Goal: Transaction & Acquisition: Purchase product/service

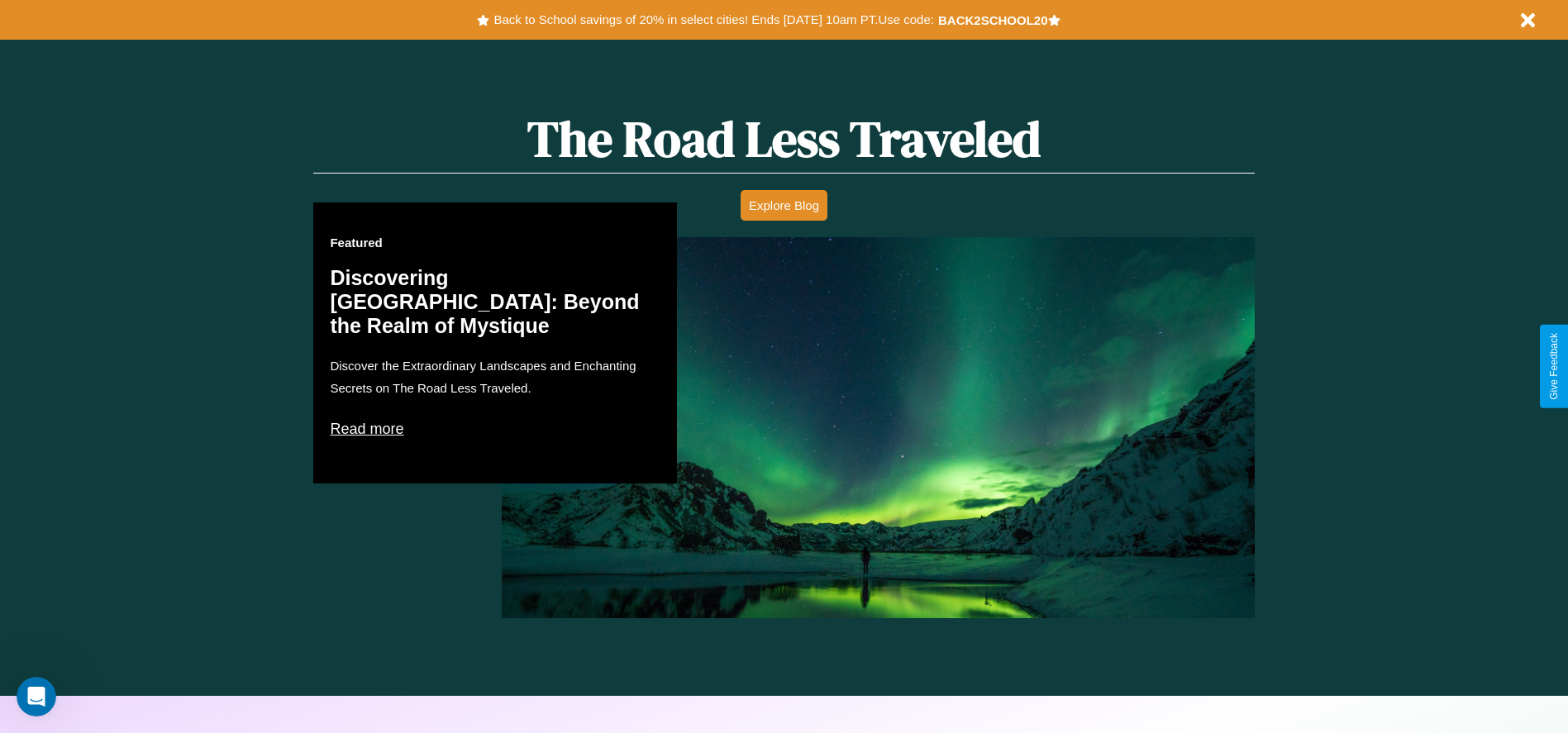
scroll to position [2372, 0]
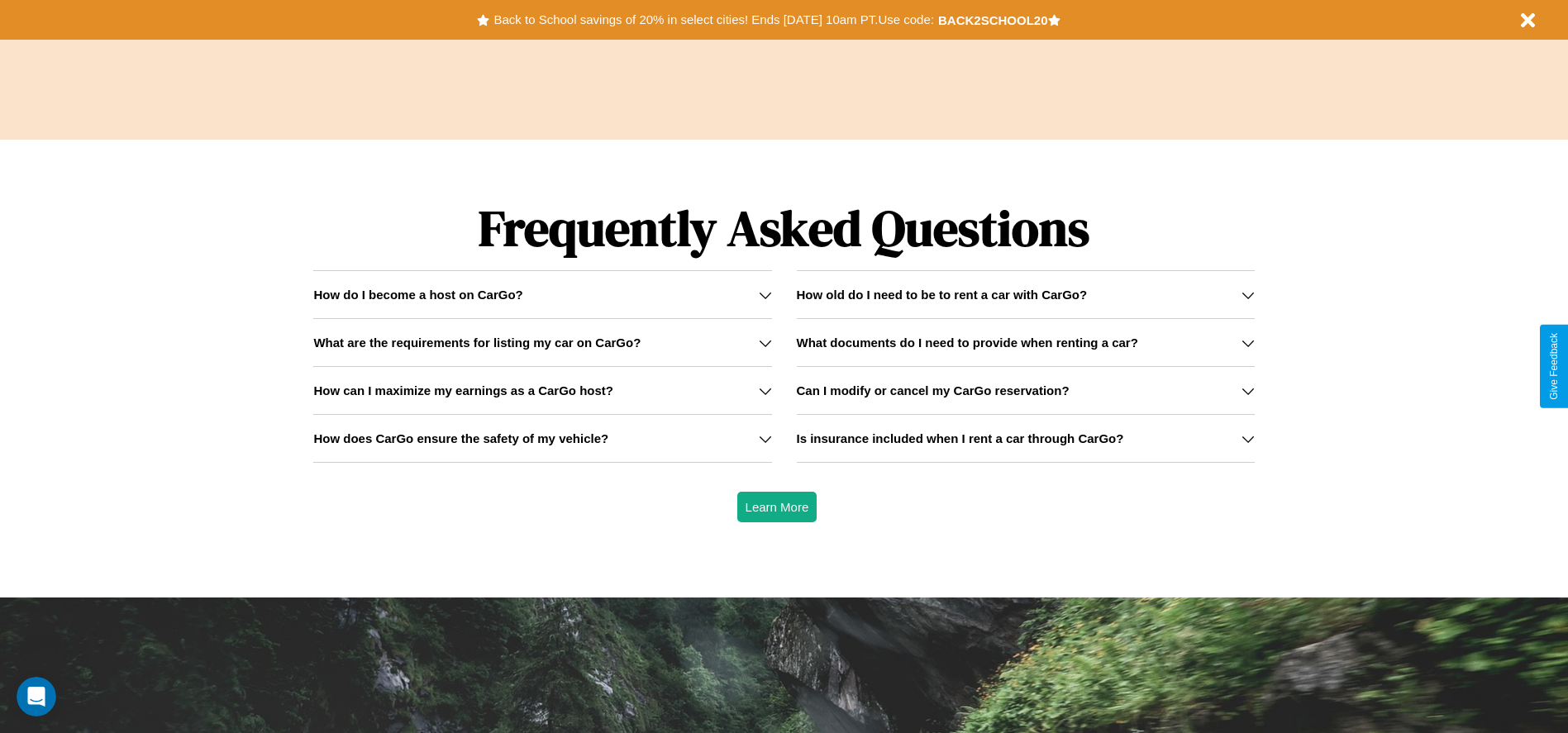
click at [1025, 391] on h3 "Can I modify or cancel my CarGo reservation?" at bounding box center [933, 390] width 273 height 14
click at [1025, 294] on h3 "How old do I need to be to rent a car with CarGo?" at bounding box center [942, 294] width 291 height 14
click at [1247, 391] on icon at bounding box center [1248, 391] width 14 height 14
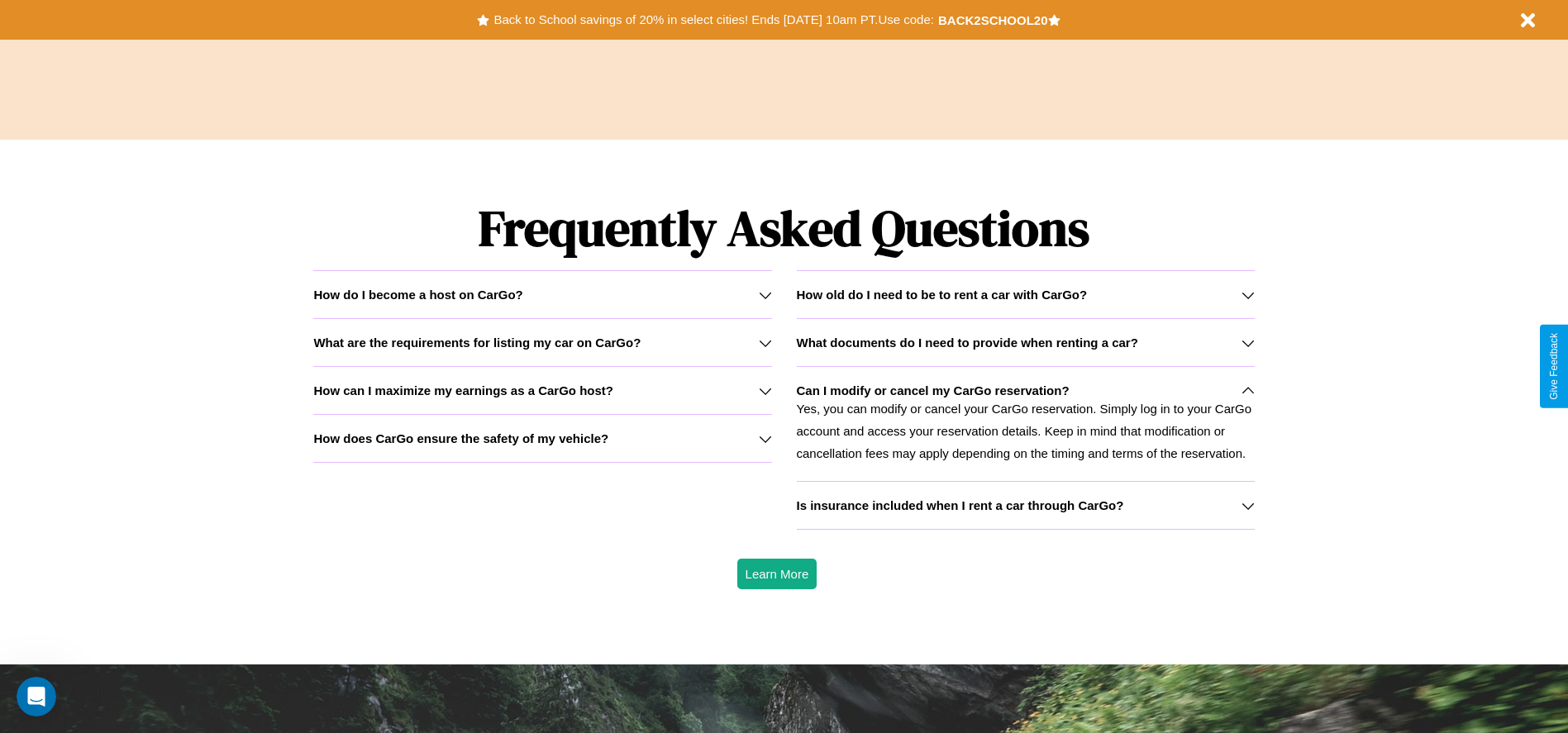
click at [542, 391] on h3 "How can I maximize my earnings as a CarGo host?" at bounding box center [463, 390] width 300 height 14
click at [1247, 391] on icon at bounding box center [1248, 391] width 14 height 14
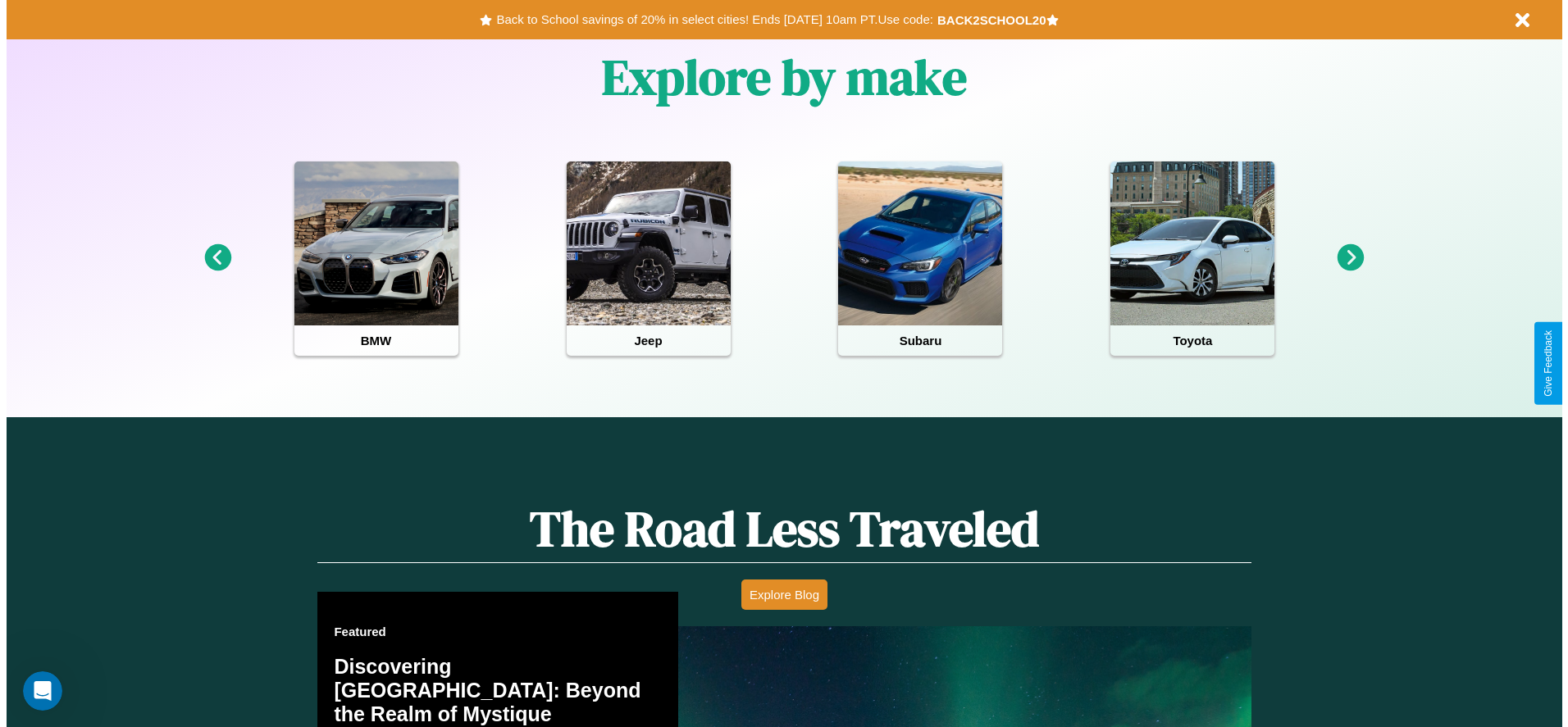
scroll to position [0, 0]
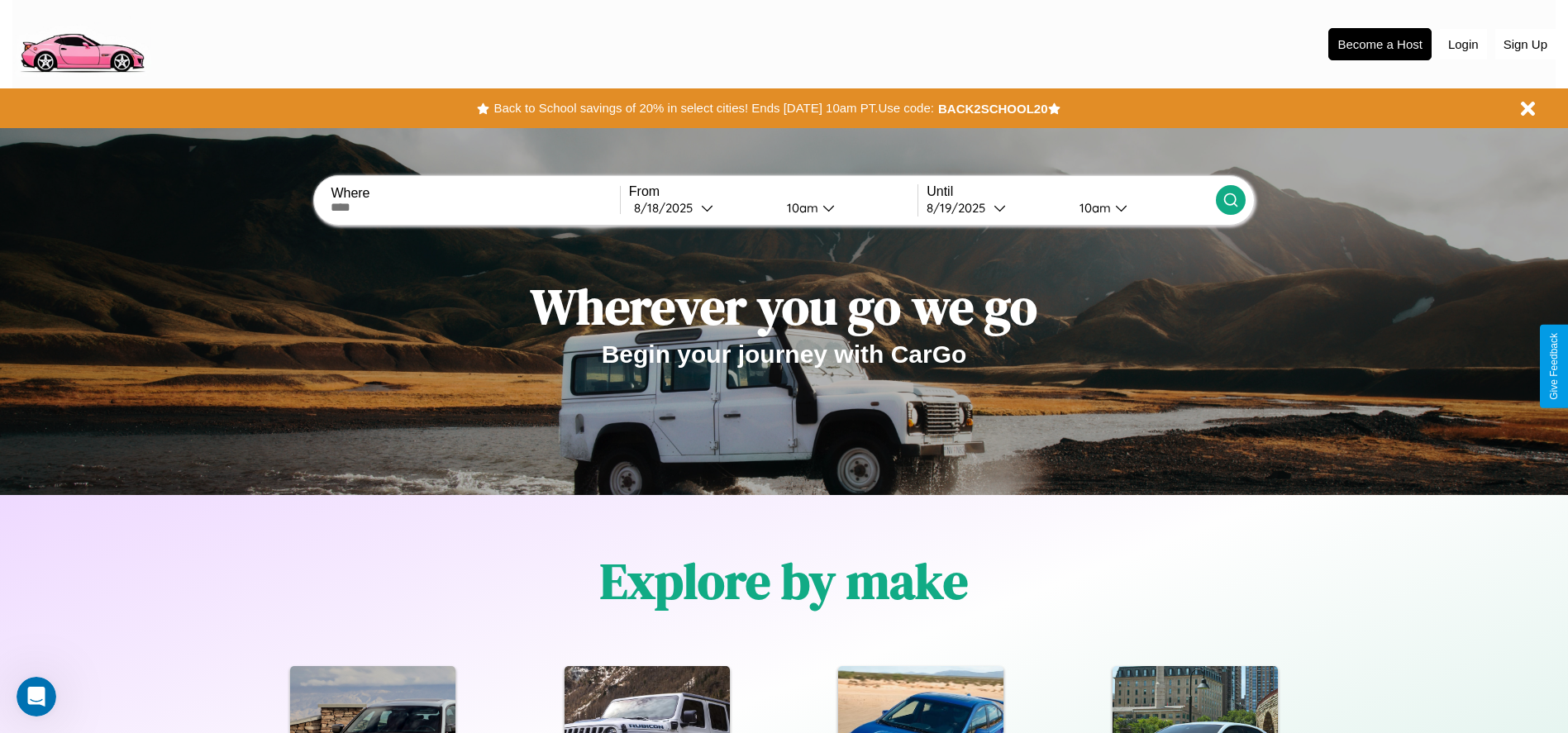
click at [475, 207] on input "text" at bounding box center [475, 207] width 289 height 14
type input "**********"
click at [701, 207] on div "[DATE]" at bounding box center [668, 207] width 67 height 15
select select "*"
select select "****"
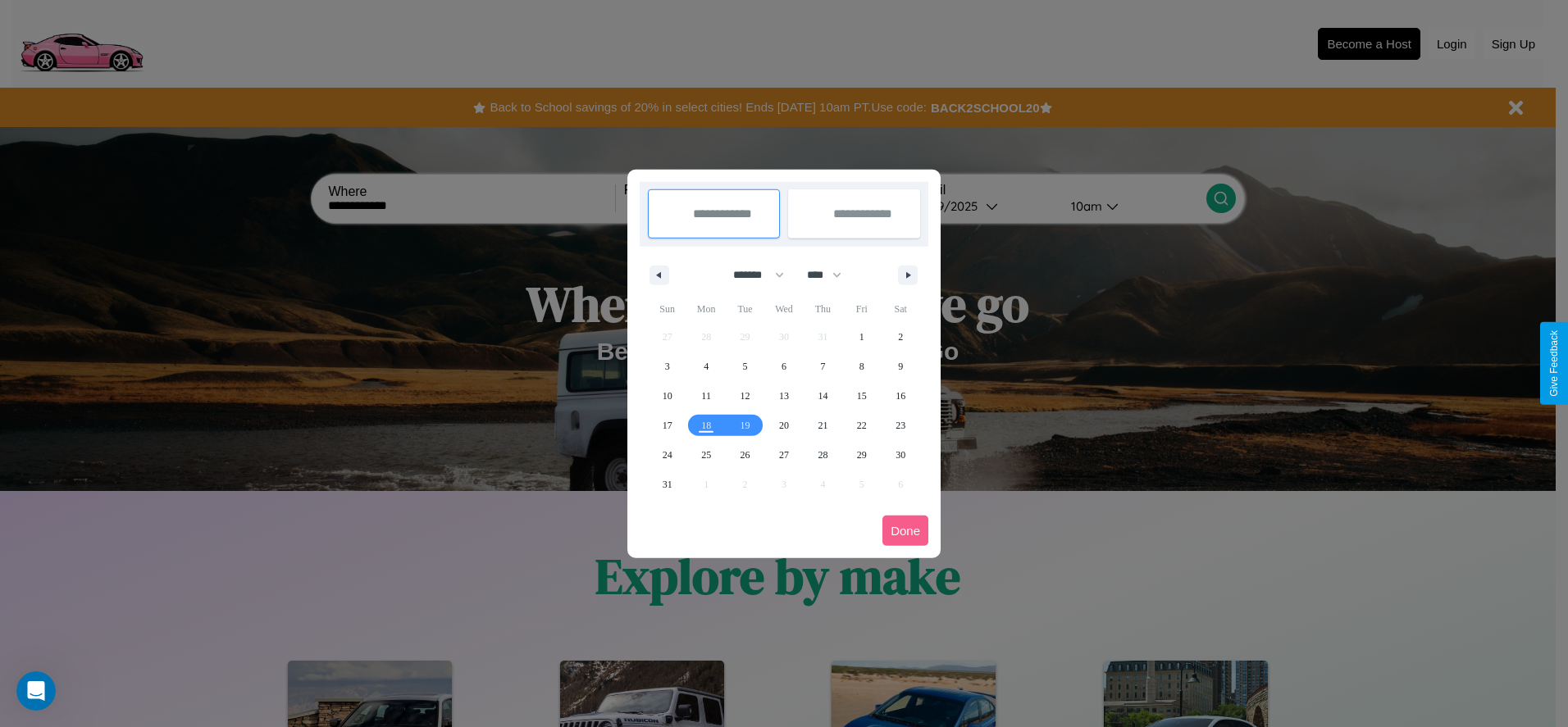
drag, startPoint x: 752, startPoint y: 275, endPoint x: 784, endPoint y: 329, distance: 62.8
click at [752, 275] on select "******* ******** ***** ***** *** **** **** ****** ********* ******* ******** **…" at bounding box center [755, 275] width 69 height 27
select select "*"
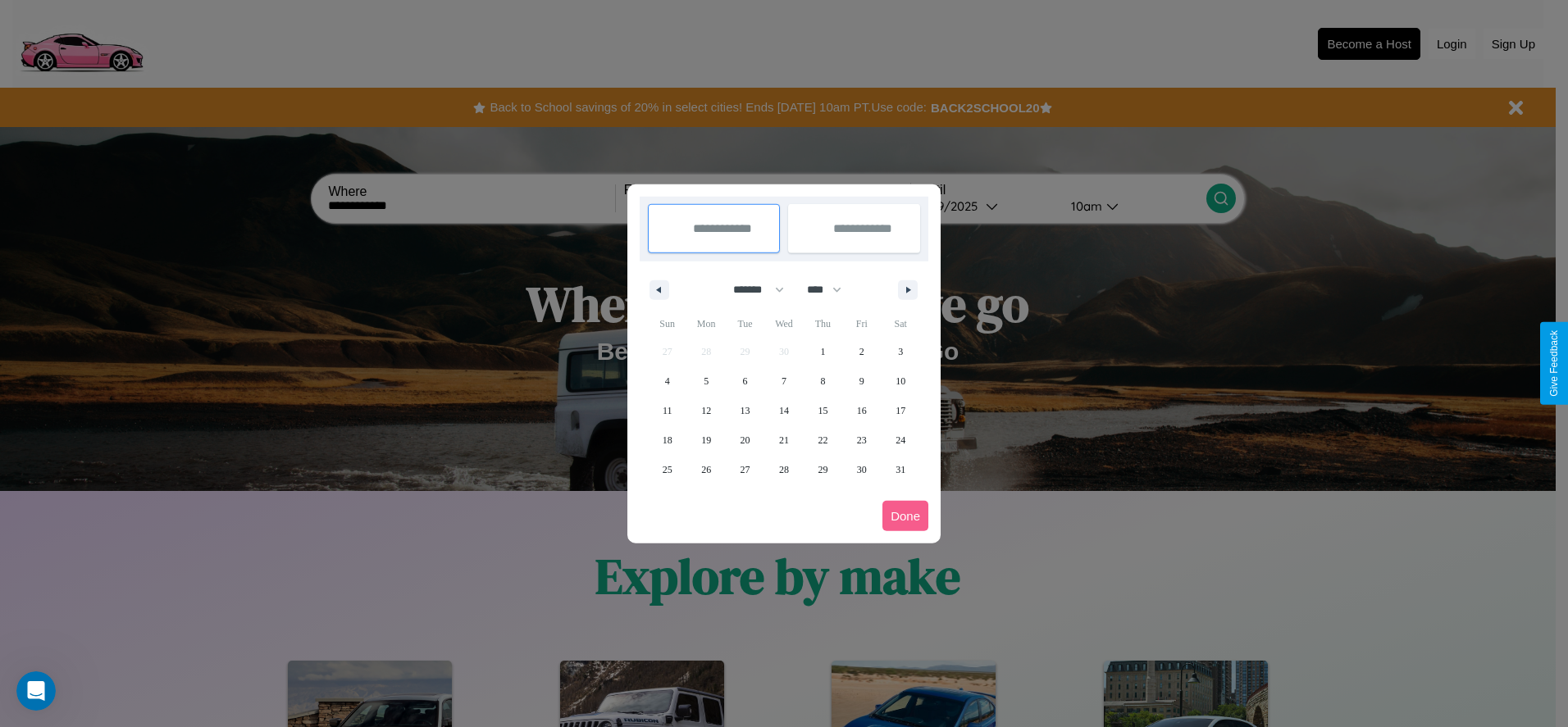
drag, startPoint x: 832, startPoint y: 289, endPoint x: 784, endPoint y: 329, distance: 62.5
click at [832, 289] on select "**** **** **** **** **** **** **** **** **** **** **** **** **** **** **** ****…" at bounding box center [823, 290] width 50 height 27
select select "****"
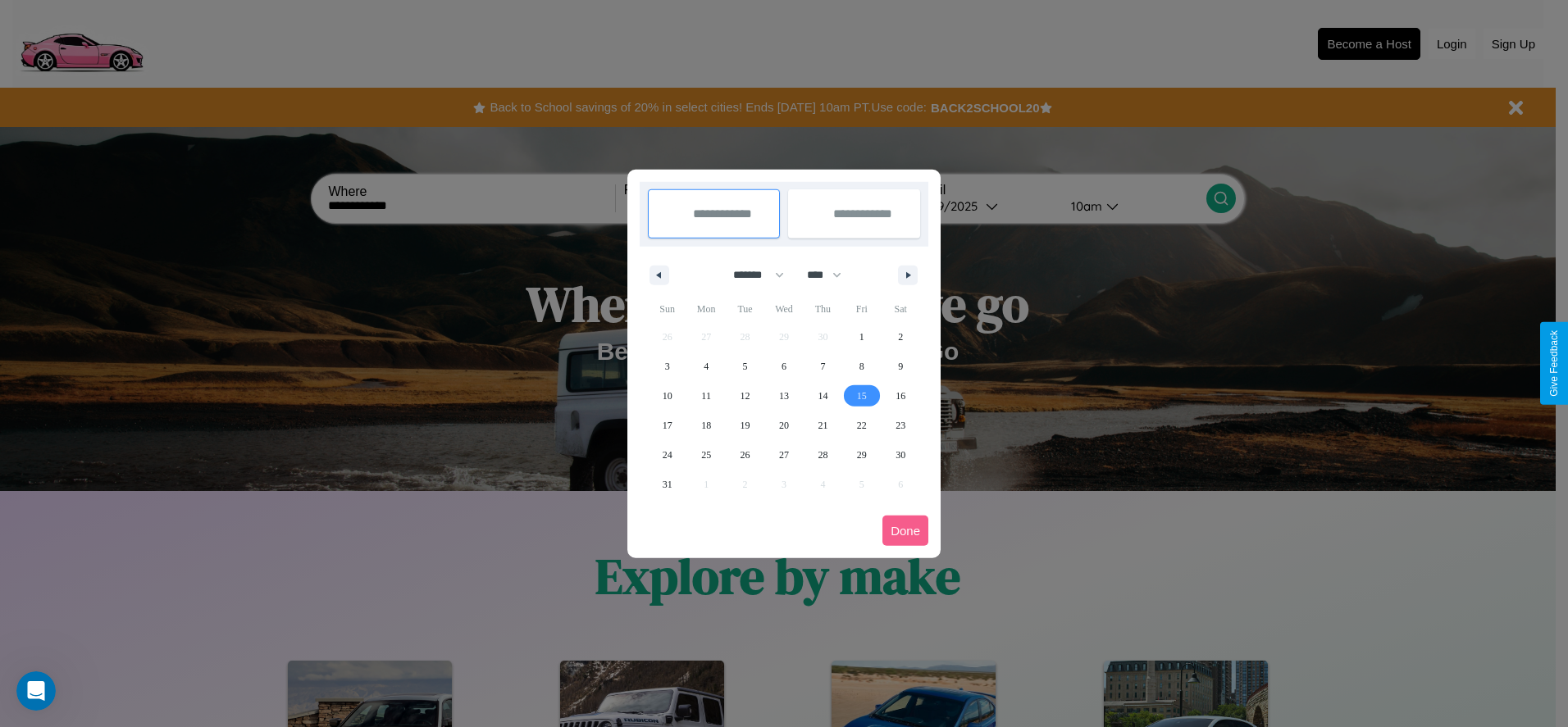
click at [861, 395] on span "15" at bounding box center [861, 395] width 10 height 30
type input "**********"
click at [823, 424] on span "21" at bounding box center [822, 425] width 10 height 30
type input "**********"
click at [906, 531] on button "Done" at bounding box center [905, 531] width 46 height 31
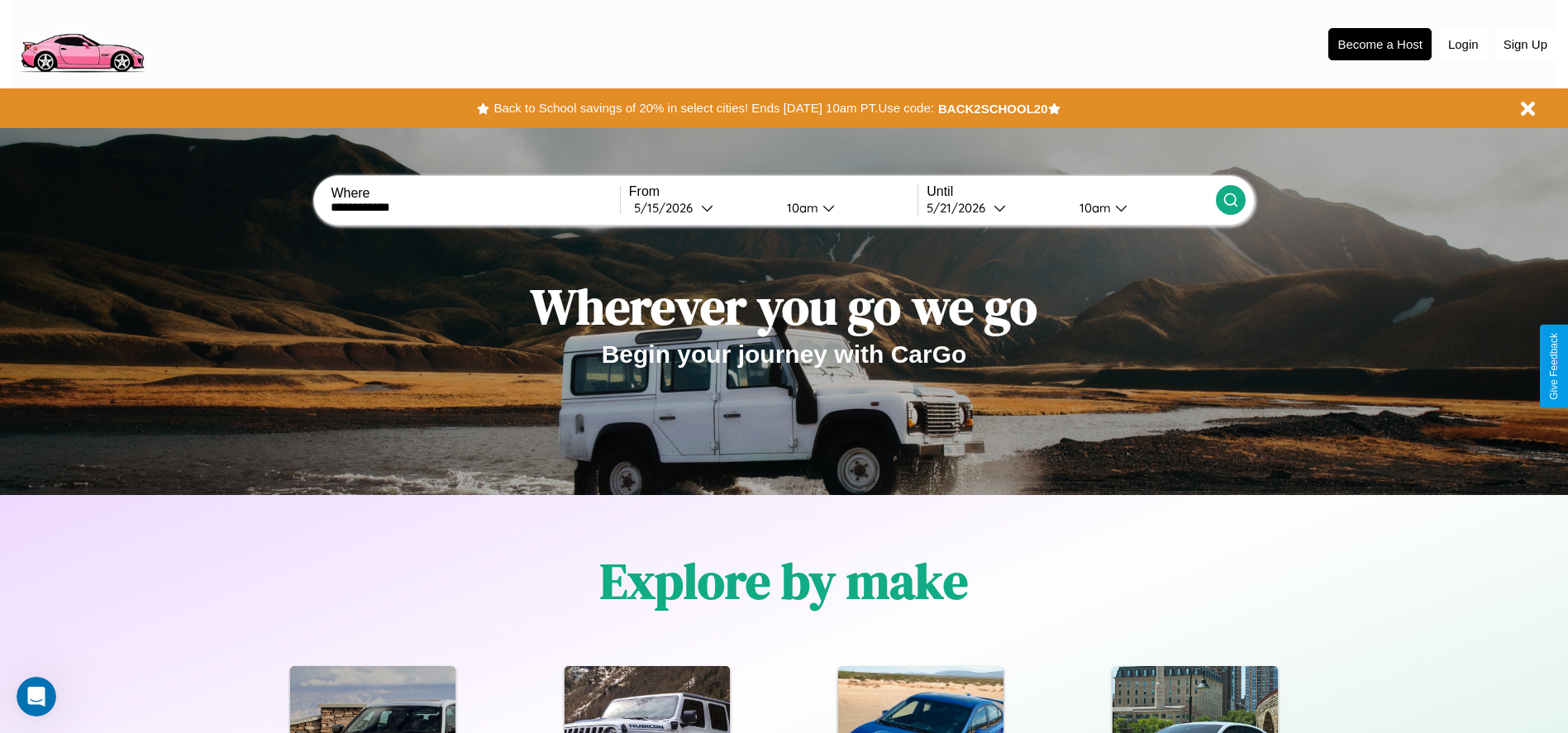
click at [1230, 200] on icon at bounding box center [1231, 200] width 16 height 16
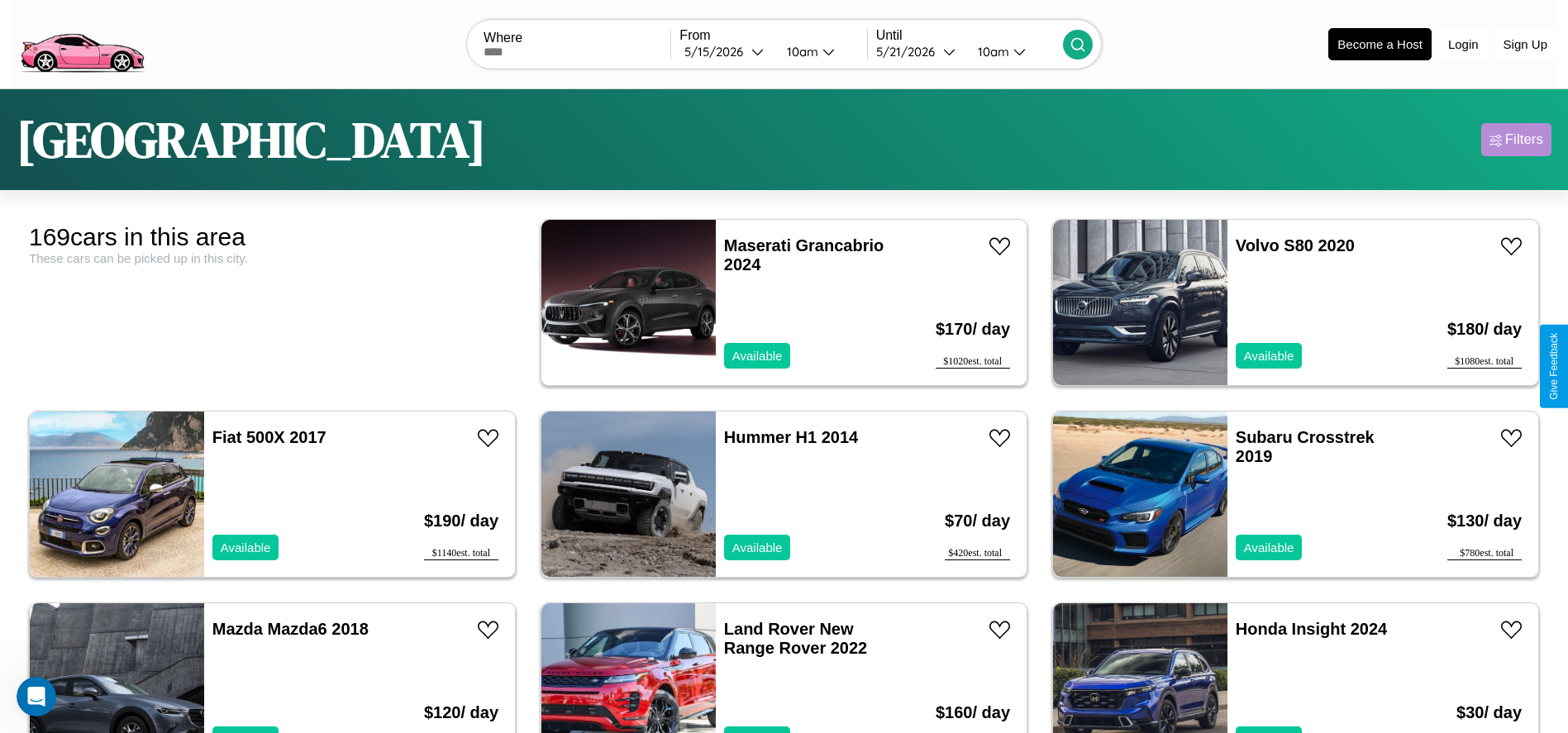
click at [1516, 140] on div "Filters" at bounding box center [1524, 140] width 38 height 16
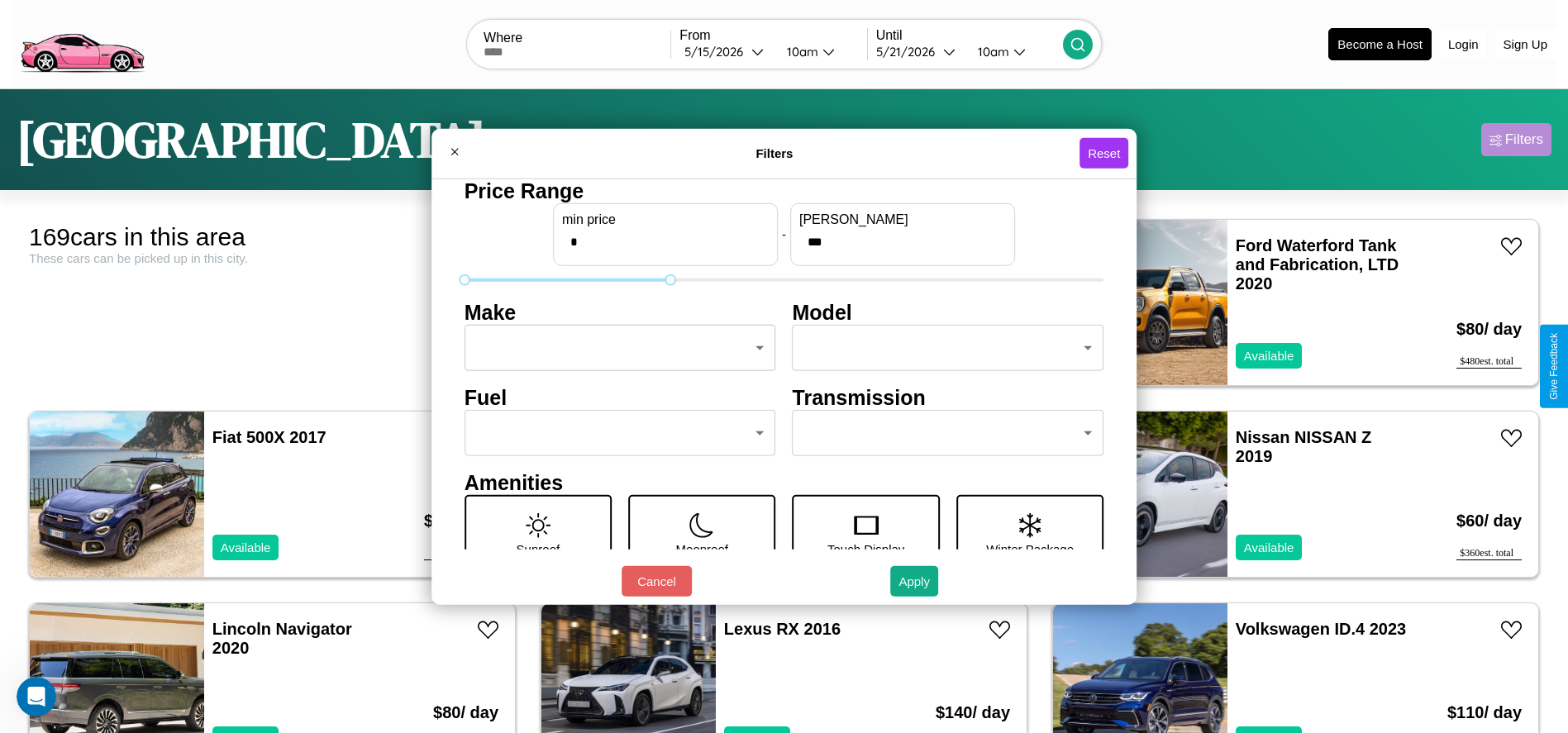
type input "***"
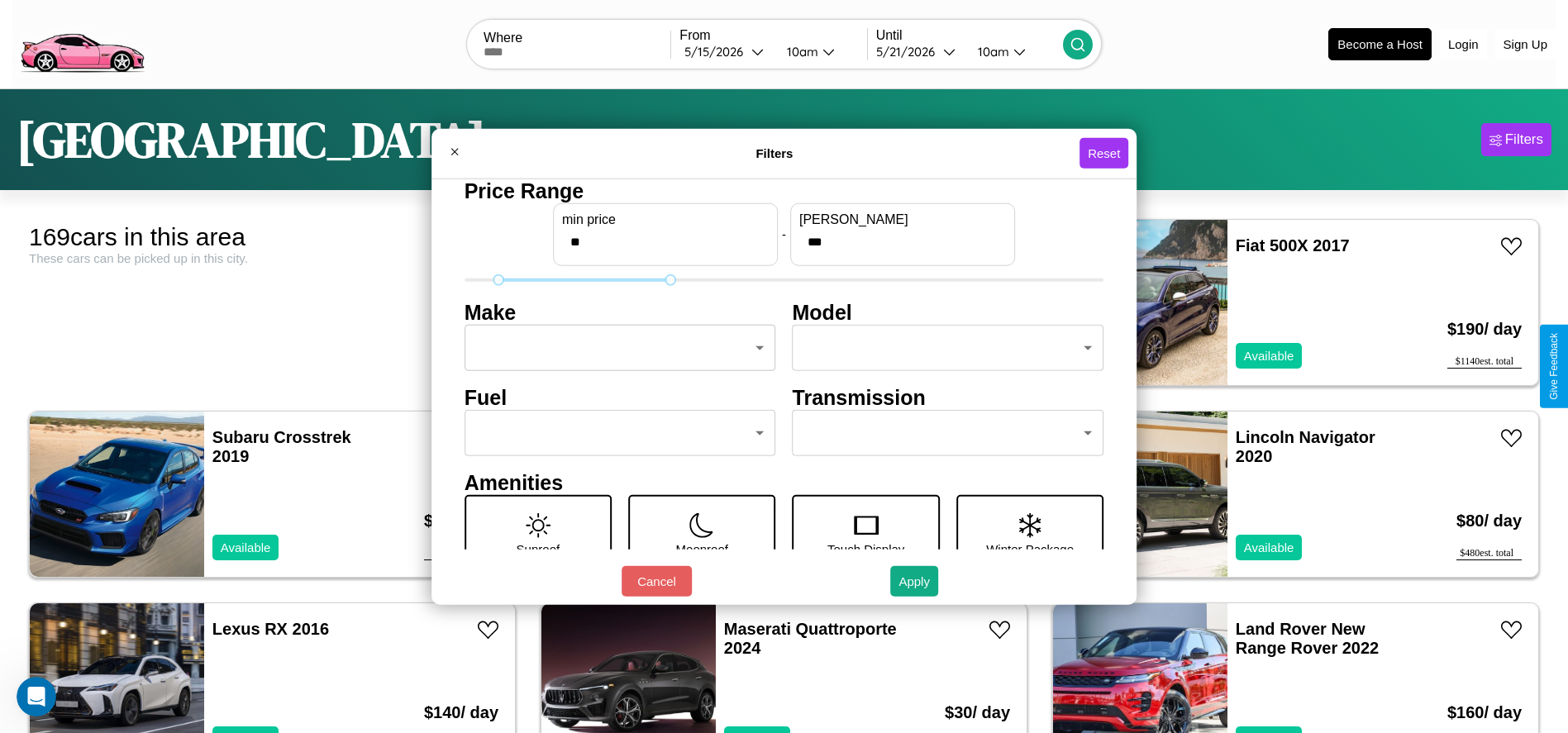
type input "**"
click at [615, 348] on body "CarGo Where From [DATE] 10am Until [DATE] 10am Become a Host Login Sign Up [GEO…" at bounding box center [784, 418] width 1568 height 836
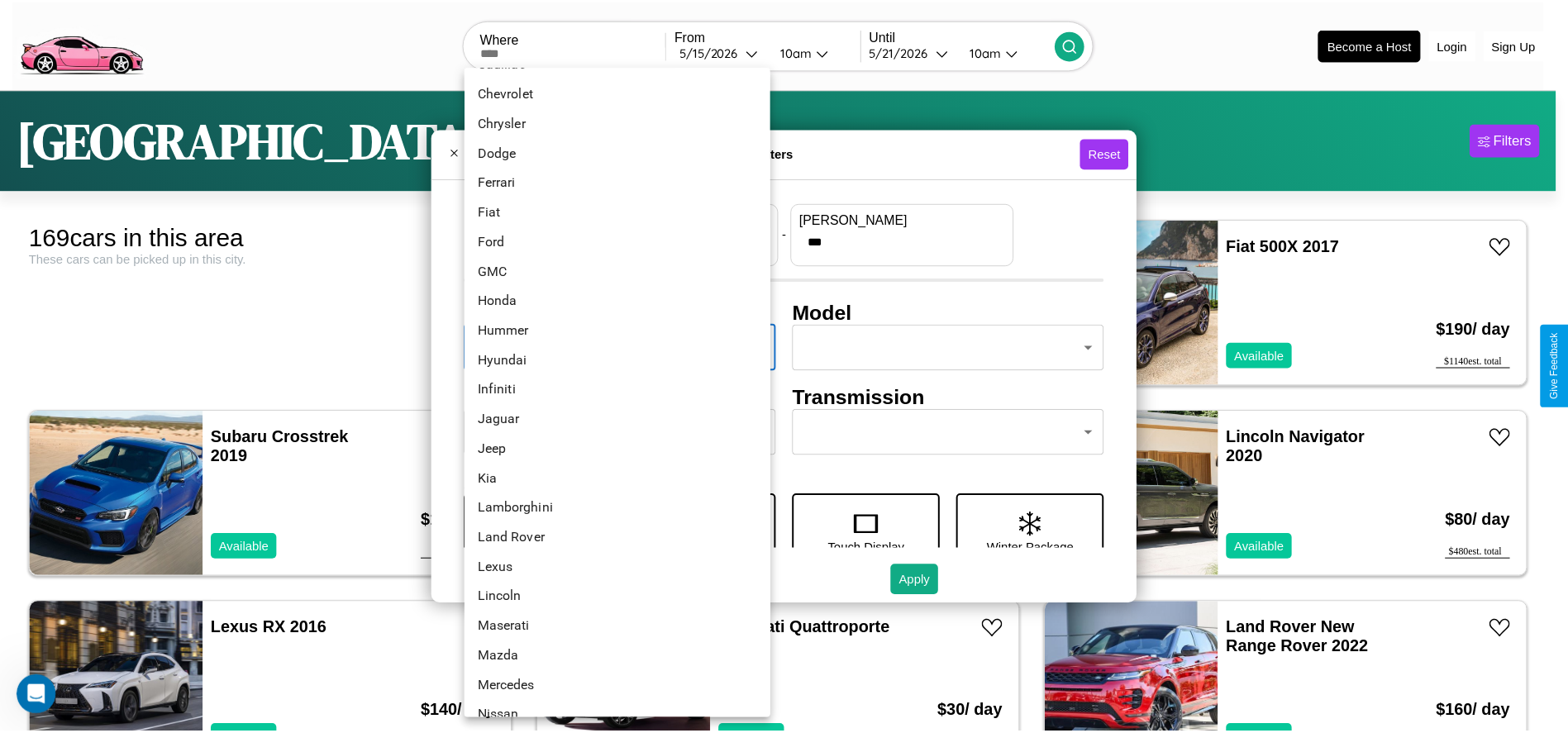
scroll to position [409, 0]
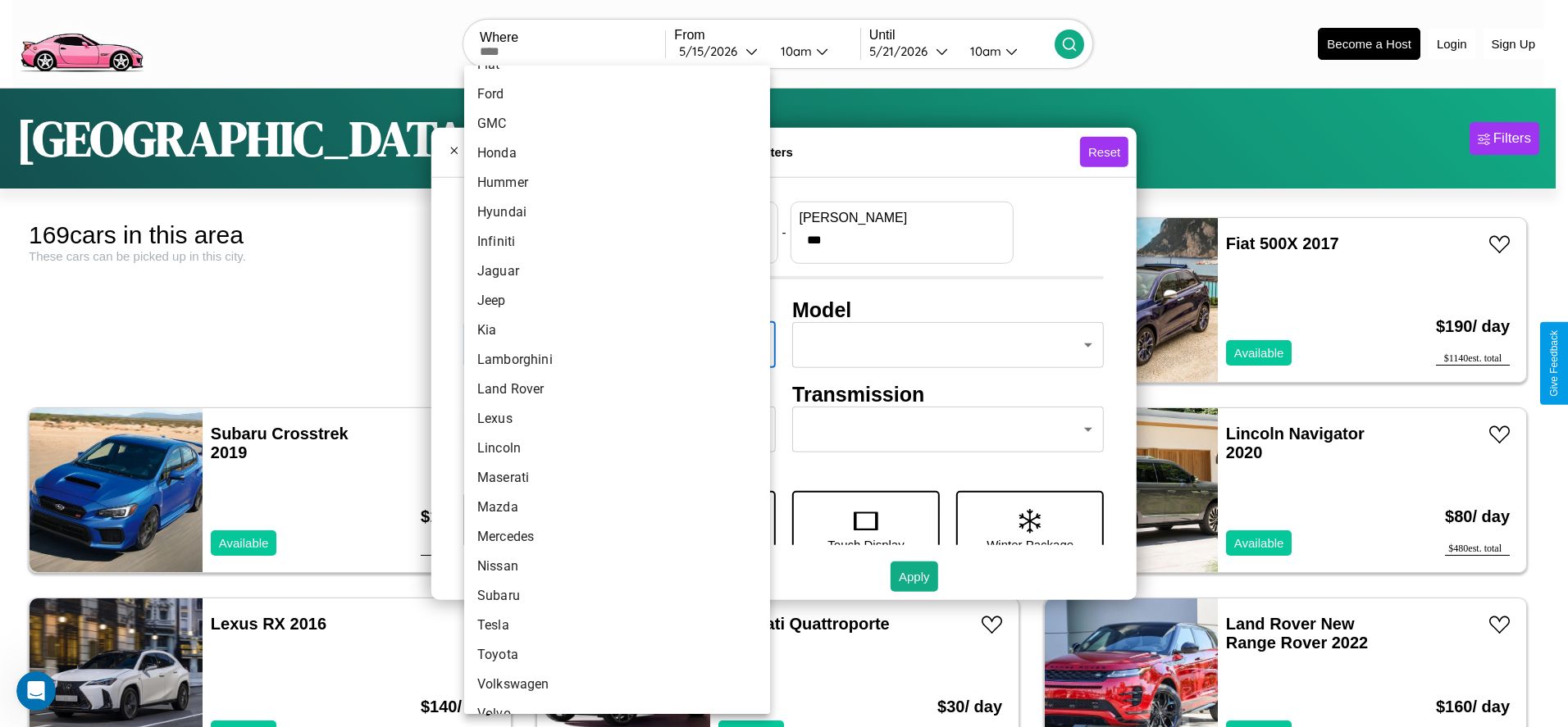
click at [611, 389] on li "Land Rover" at bounding box center [616, 389] width 305 height 30
type input "**********"
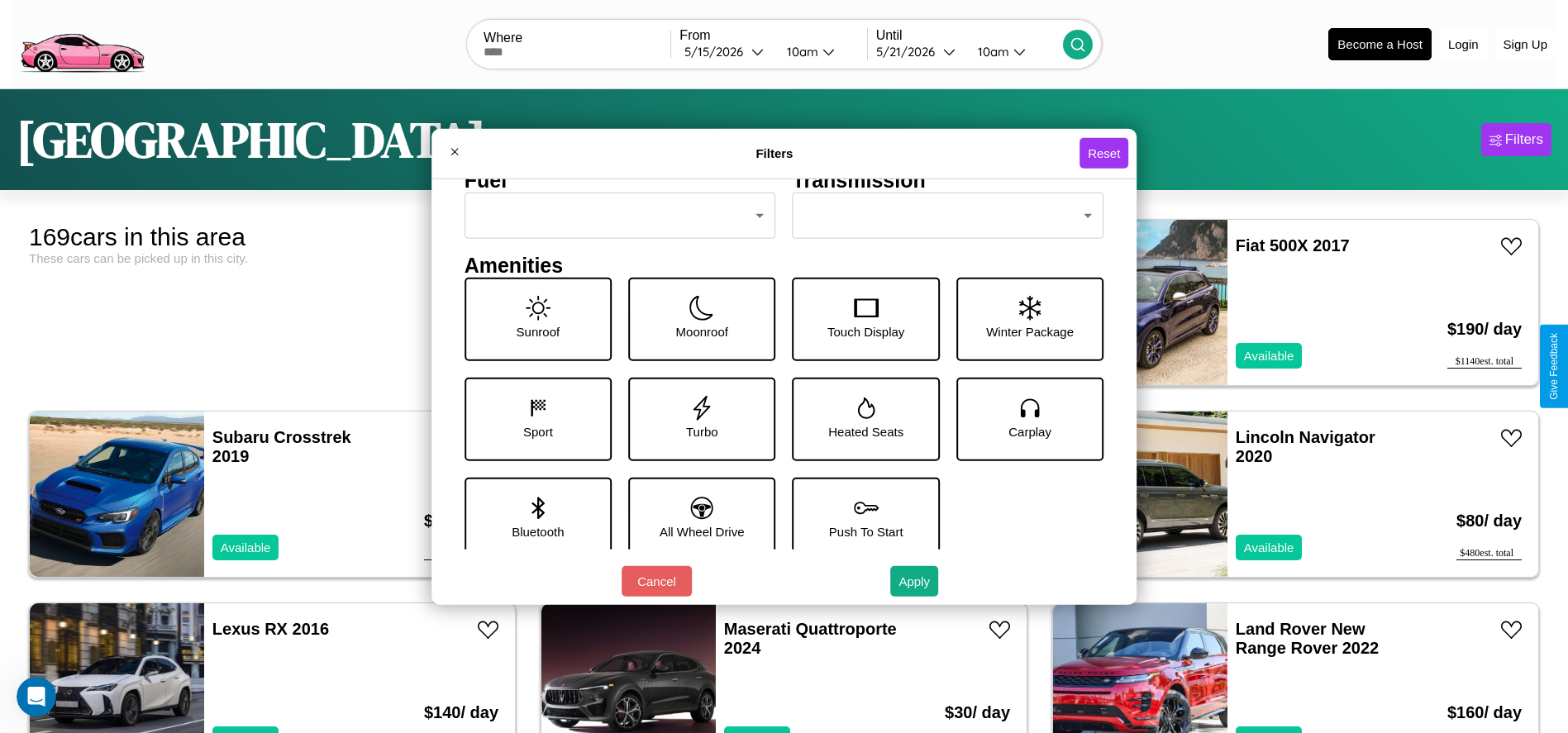
scroll to position [229, 0]
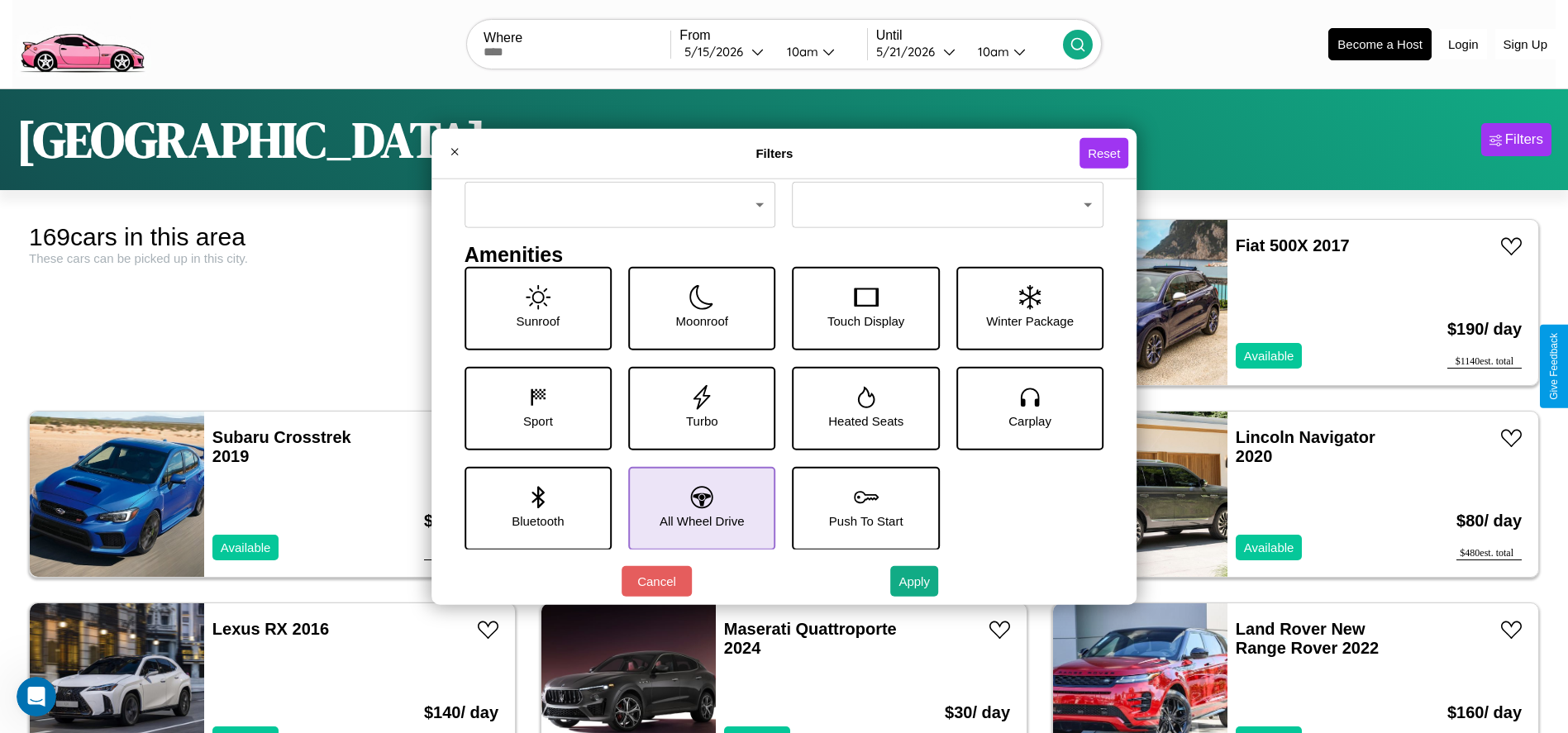
click at [696, 508] on icon at bounding box center [702, 497] width 23 height 23
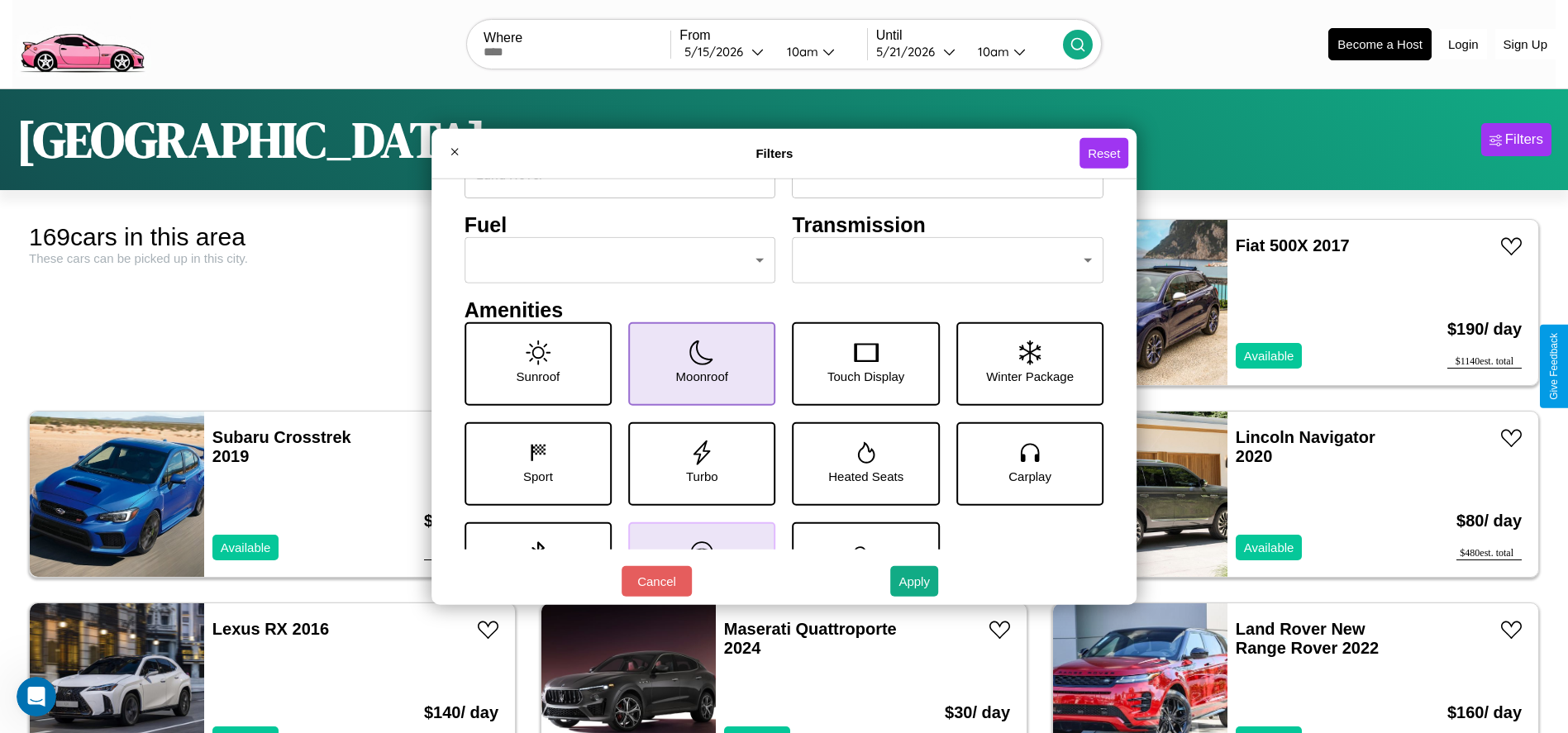
click at [696, 363] on icon at bounding box center [701, 352] width 25 height 25
click at [915, 581] on button "Apply" at bounding box center [914, 581] width 48 height 31
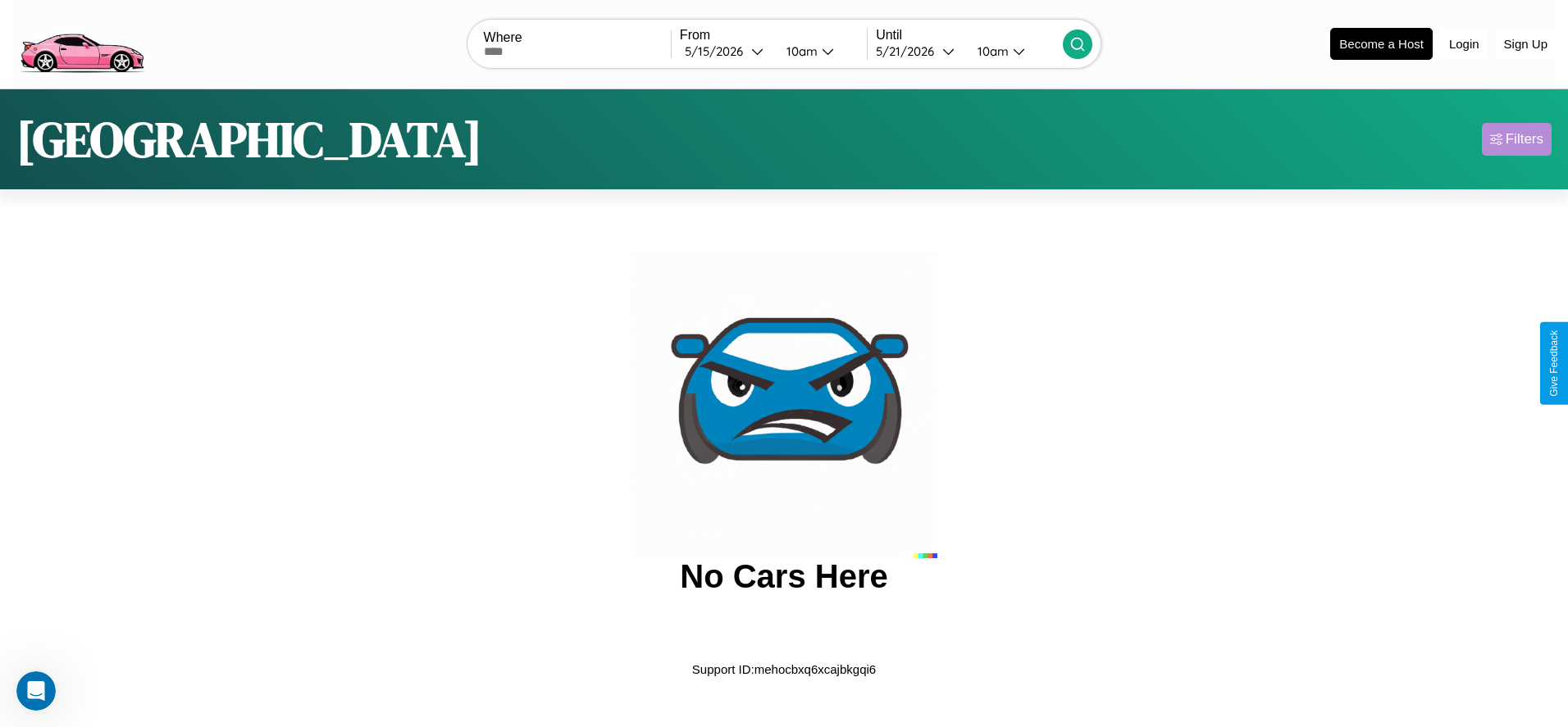
click at [1517, 139] on div "Filters" at bounding box center [1525, 140] width 38 height 16
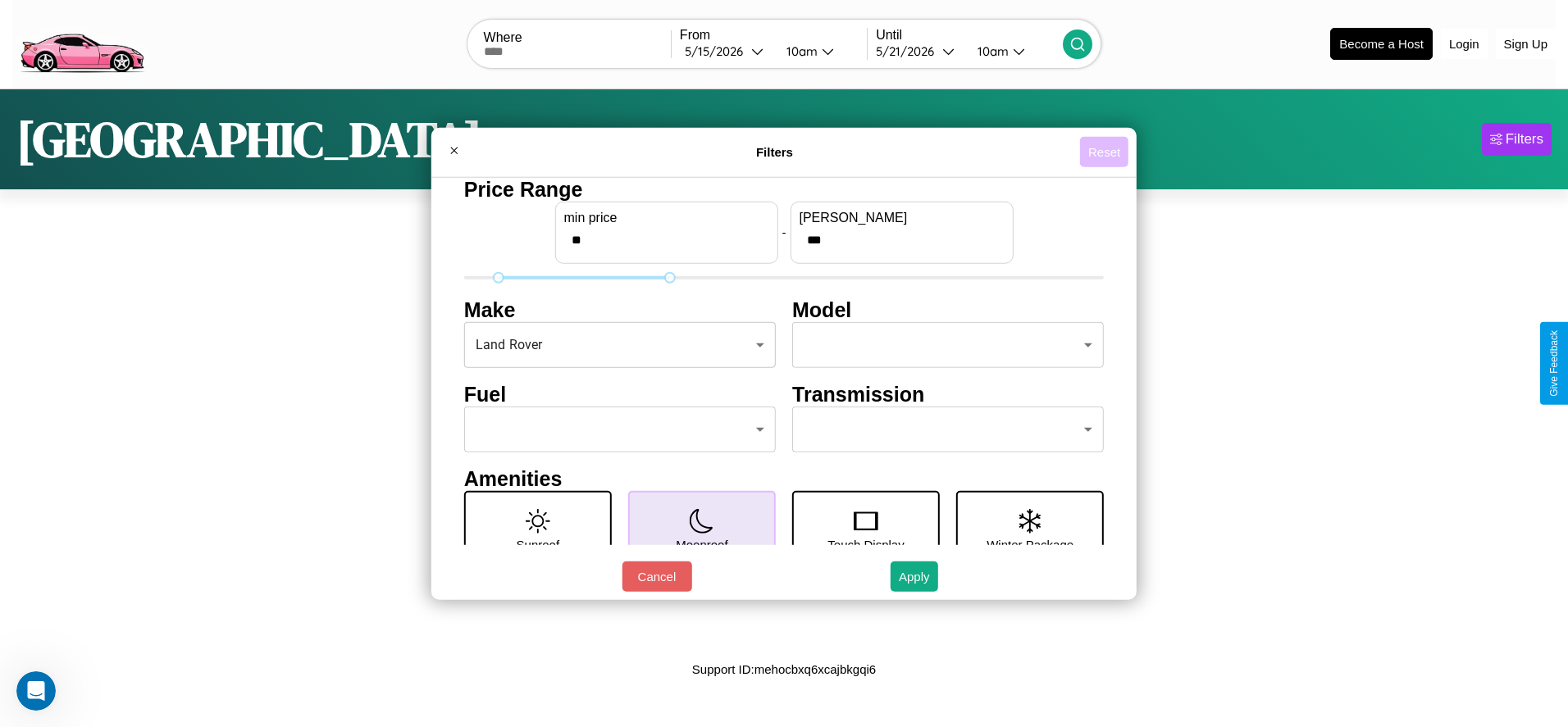
click at [1104, 151] on button "Reset" at bounding box center [1105, 152] width 49 height 31
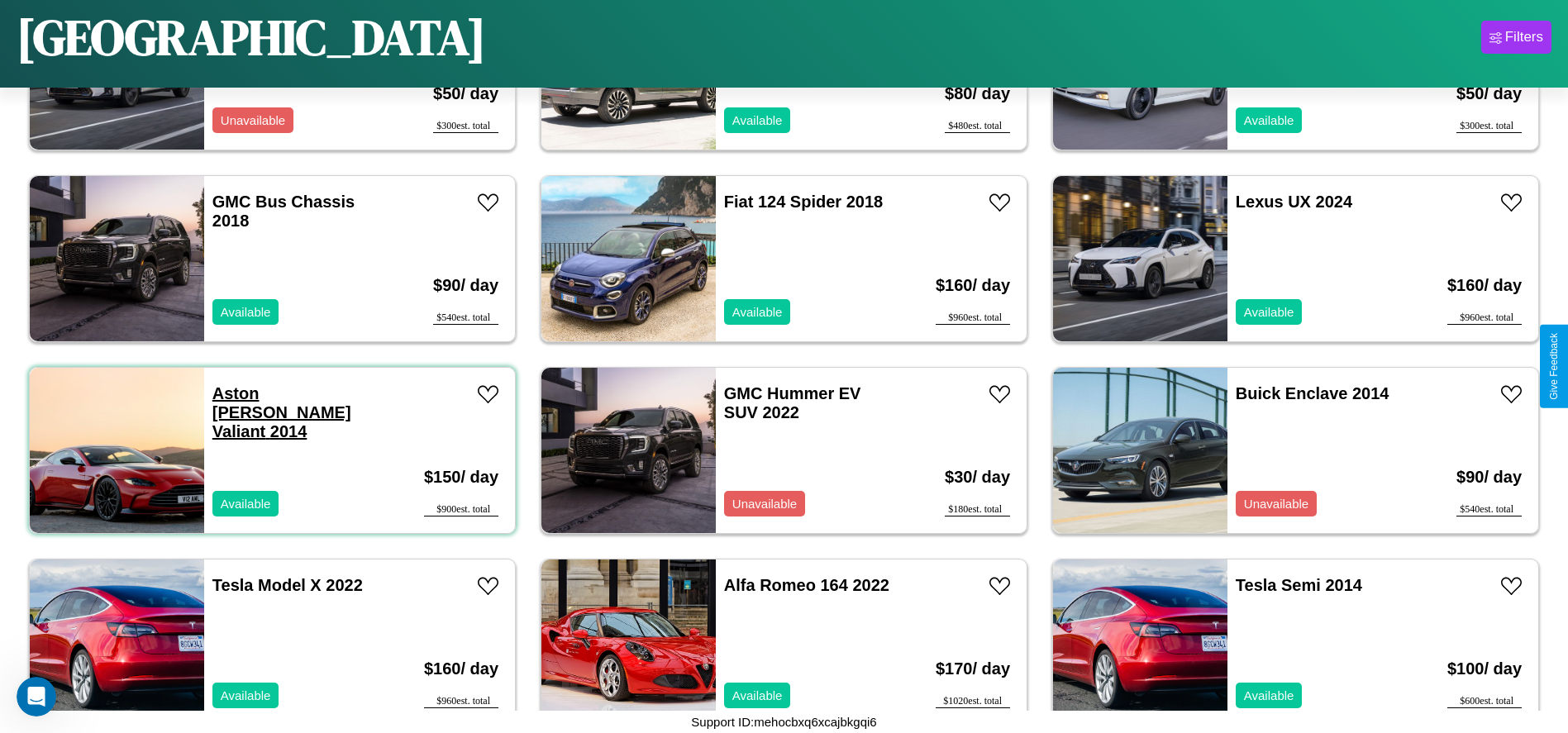
scroll to position [5170, 0]
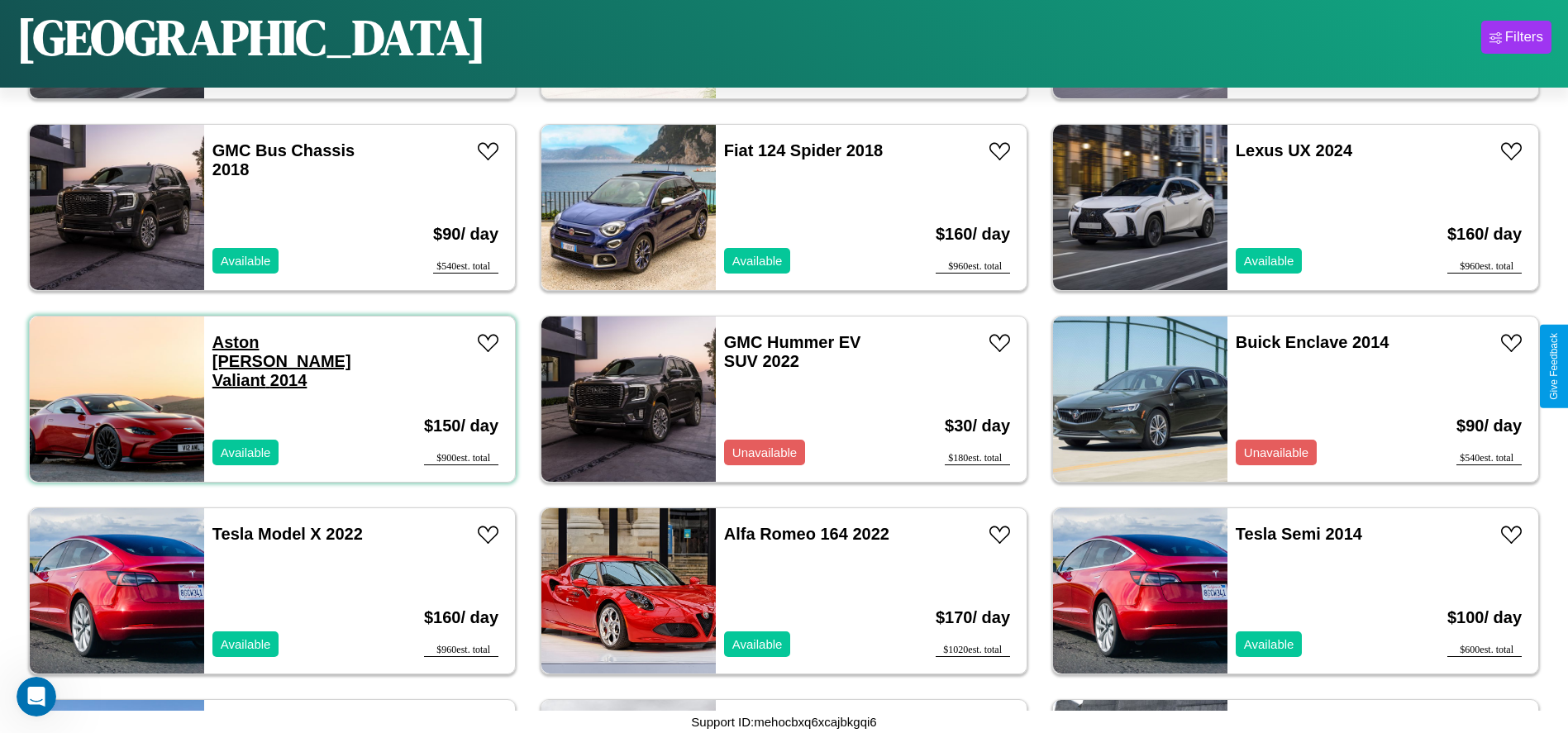
click at [261, 342] on link "Aston [PERSON_NAME] Valiant 2014" at bounding box center [282, 362] width 139 height 56
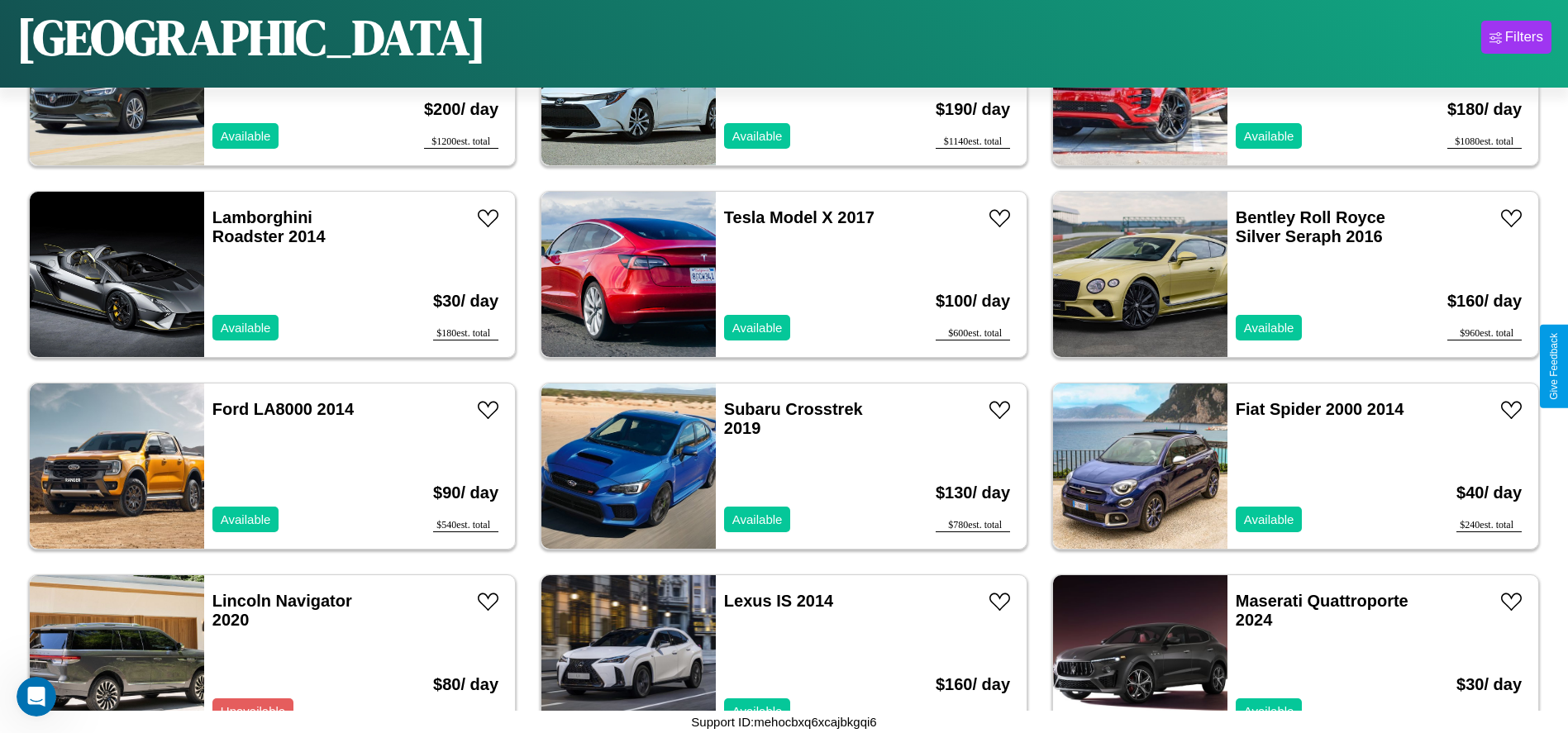
scroll to position [376, 0]
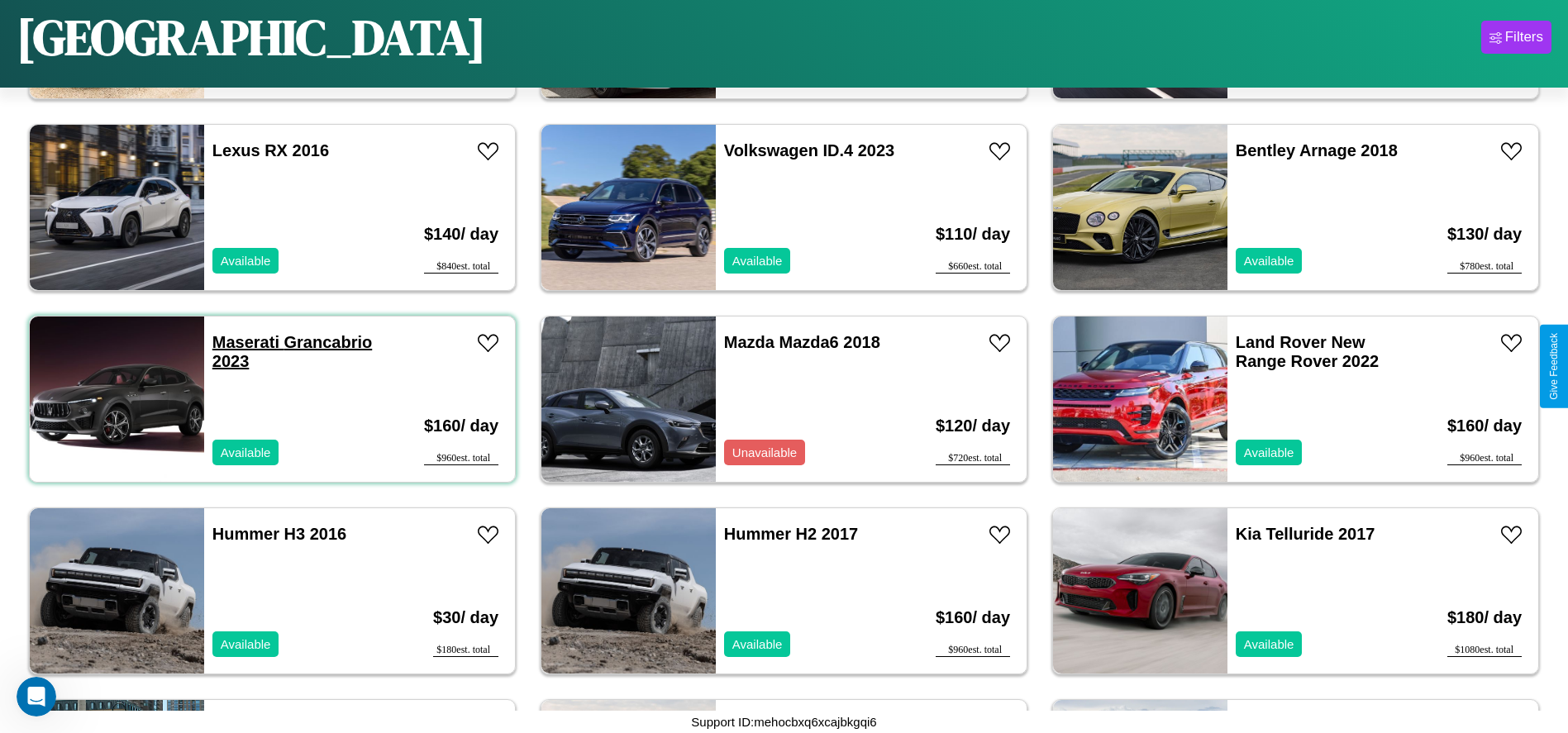
click at [243, 342] on link "Maserati Grancabrio 2023" at bounding box center [293, 352] width 160 height 37
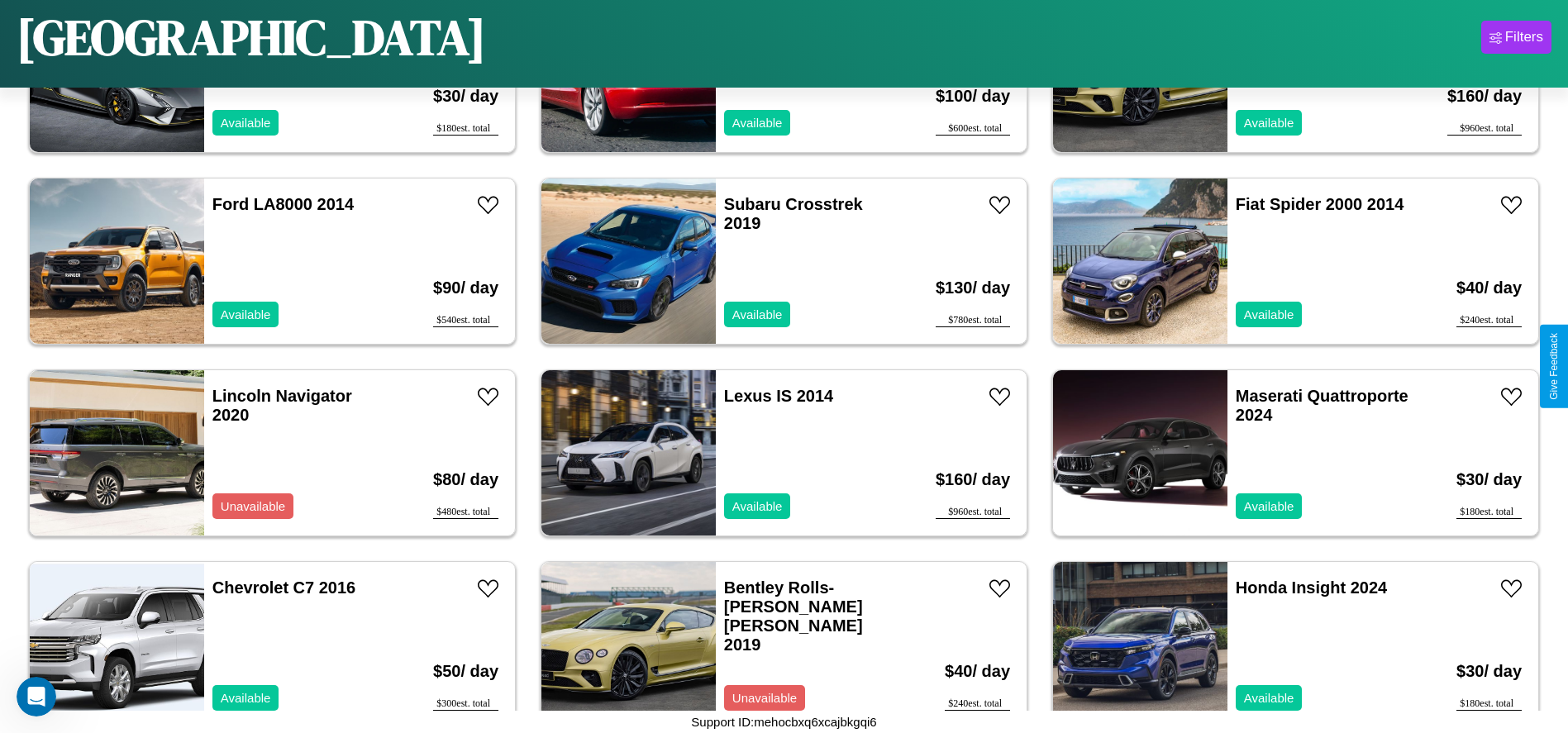
scroll to position [2102, 0]
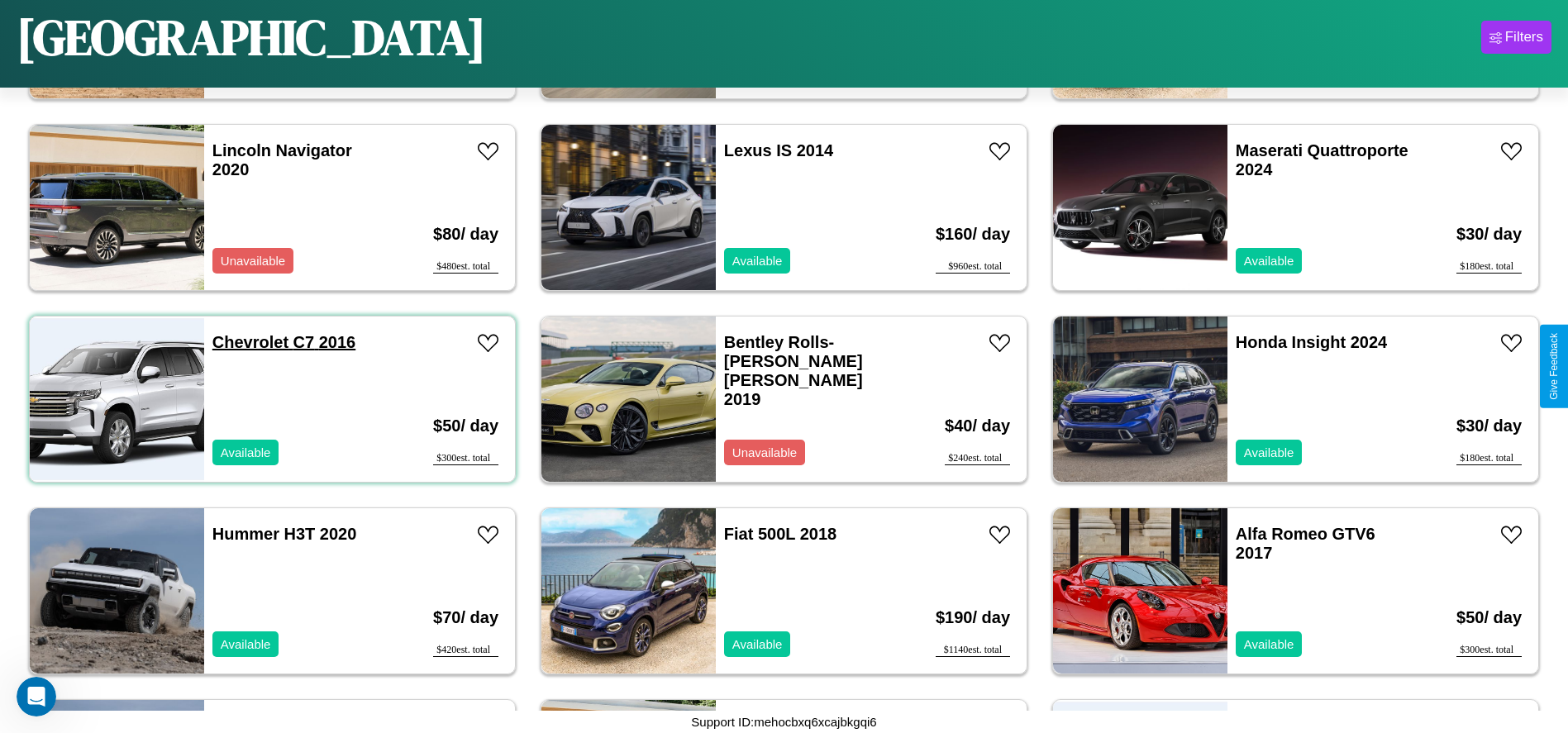
click at [248, 342] on link "Chevrolet C7 2016" at bounding box center [283, 342] width 143 height 18
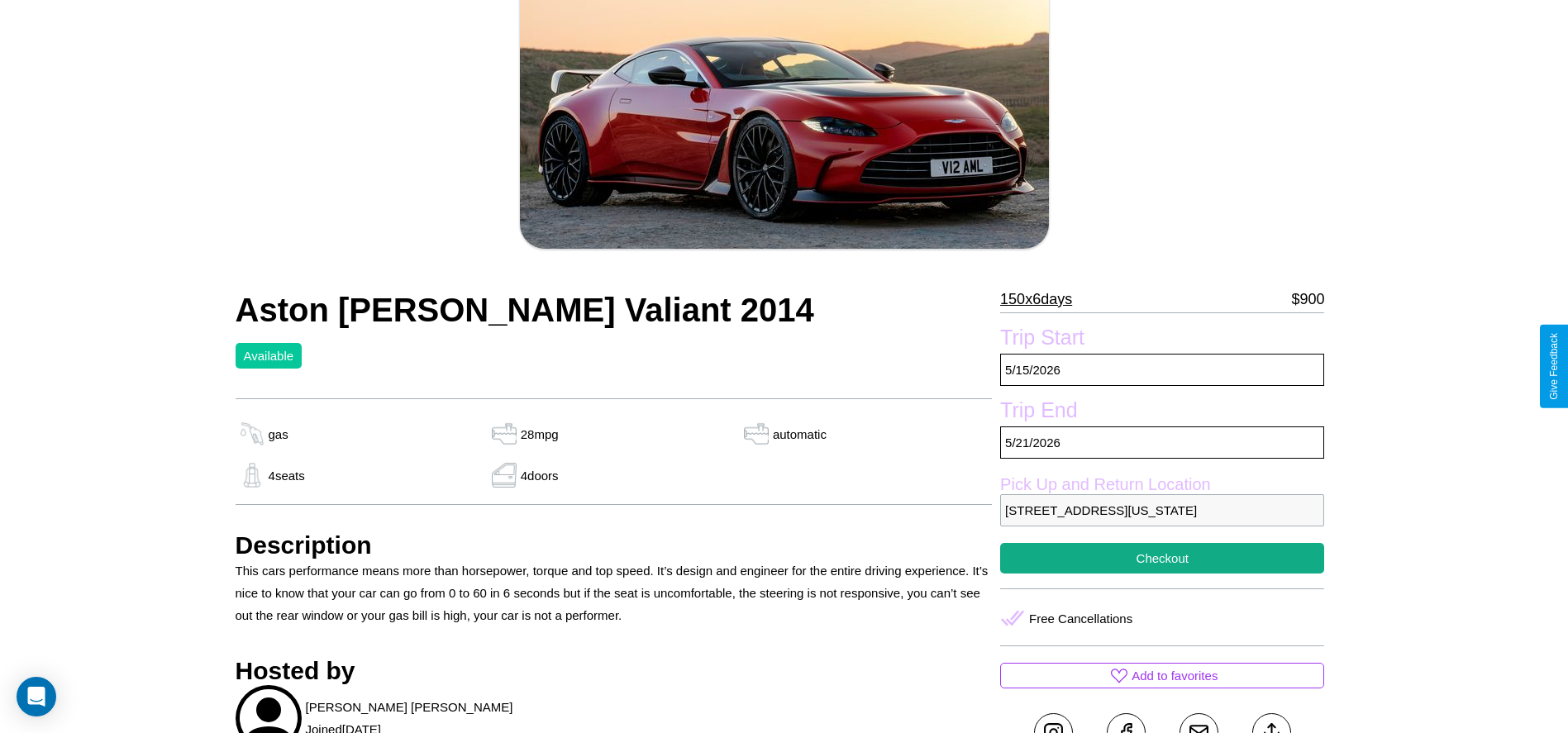
scroll to position [451, 0]
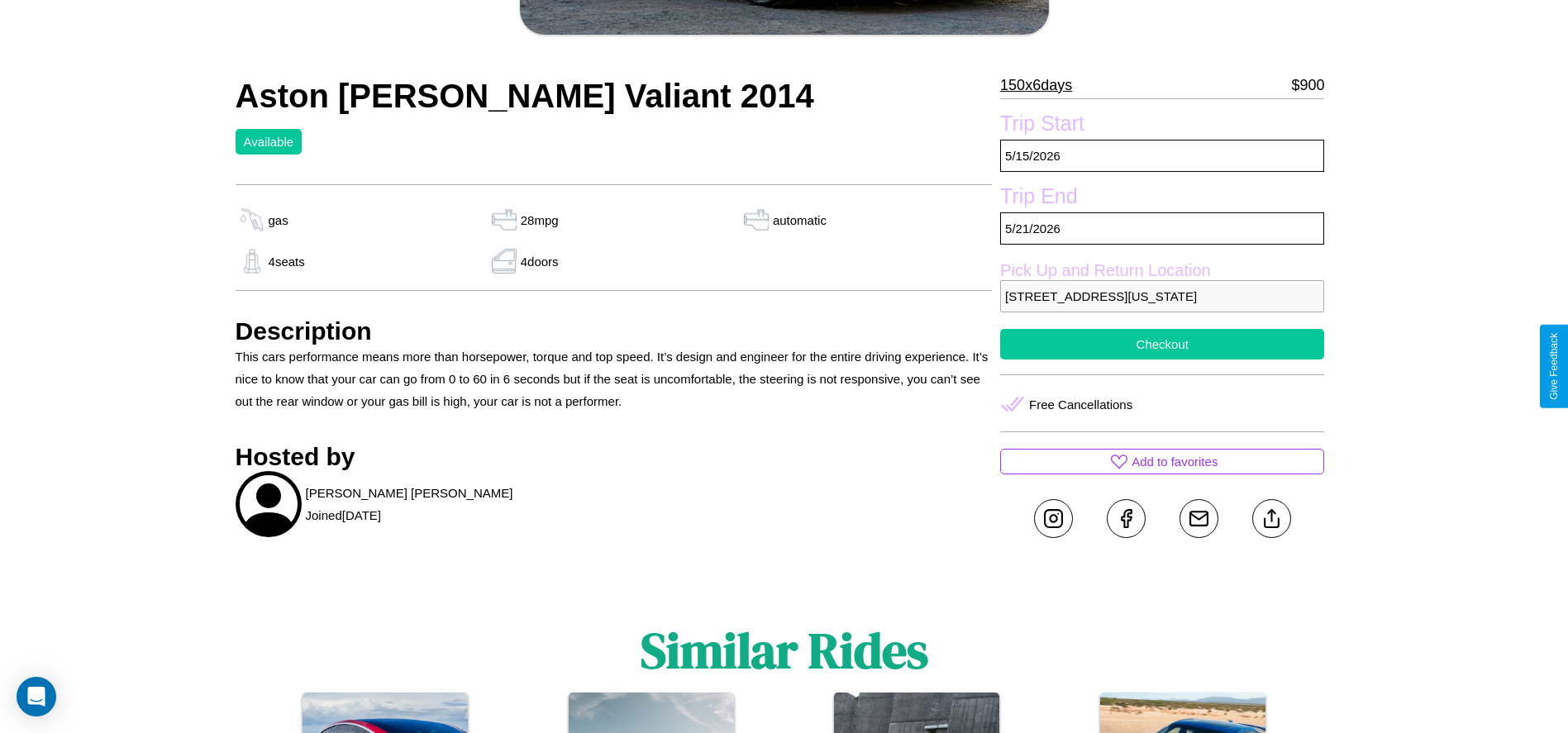
click at [1163, 360] on button "Checkout" at bounding box center [1162, 344] width 324 height 31
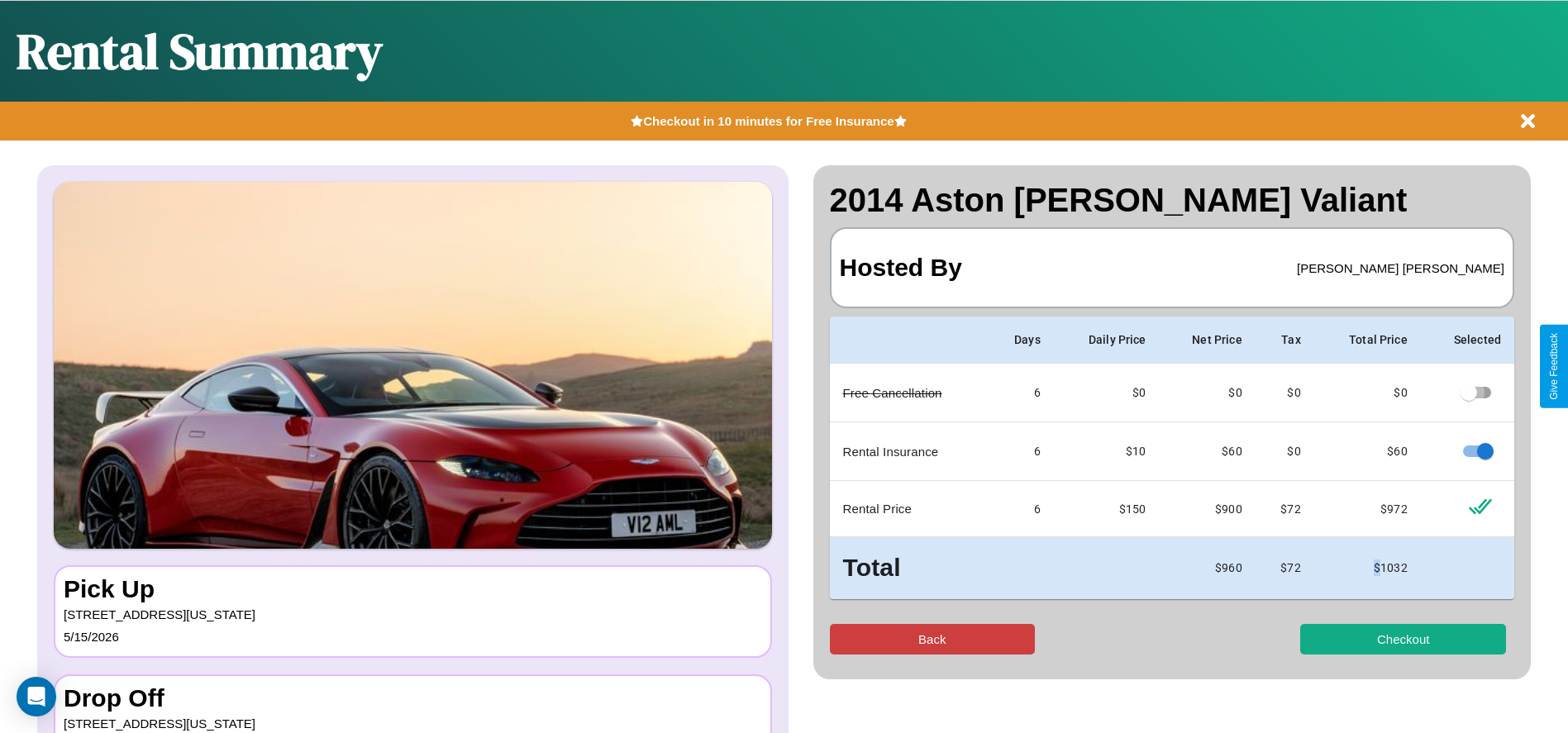
click at [932, 639] on button "Back" at bounding box center [933, 639] width 206 height 31
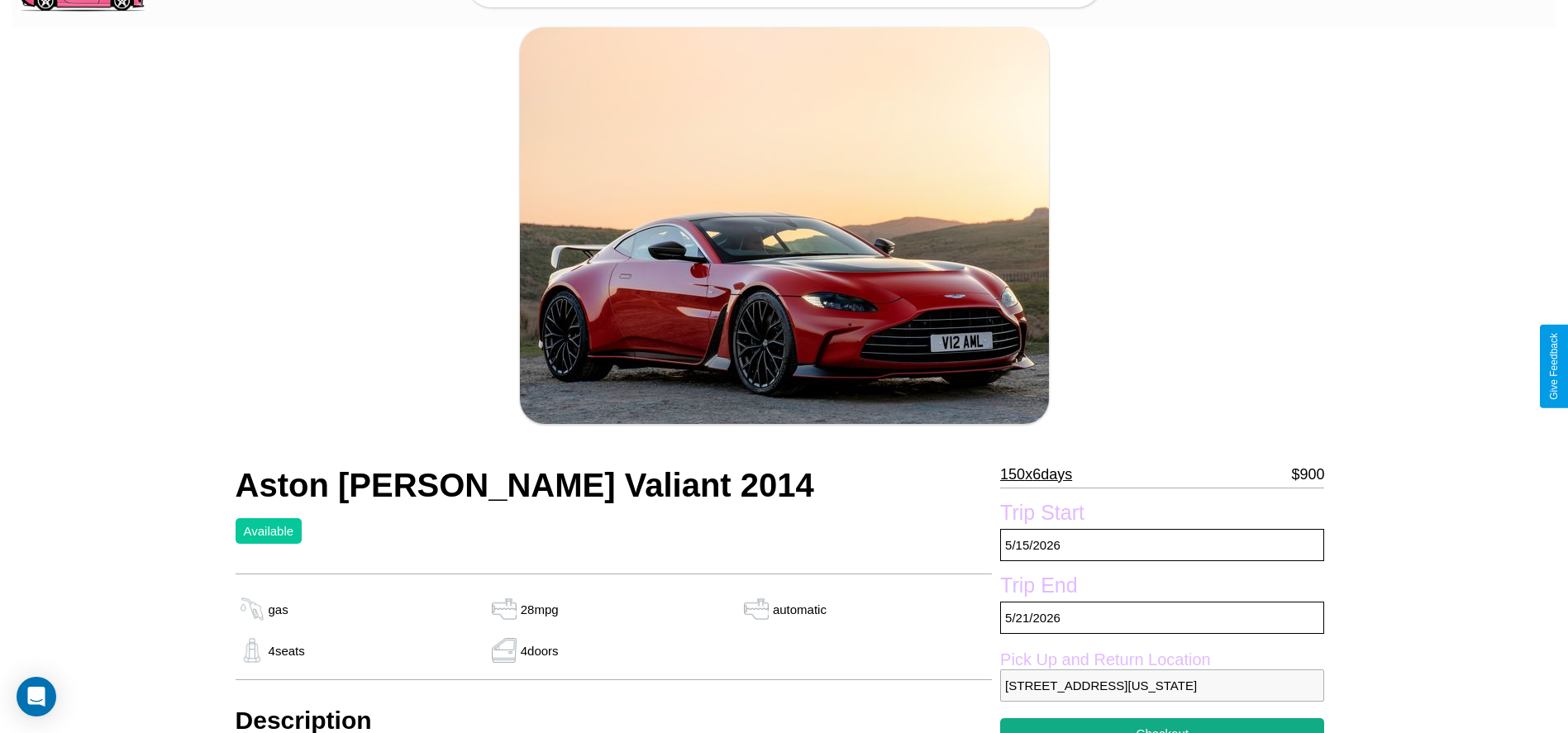
scroll to position [568, 0]
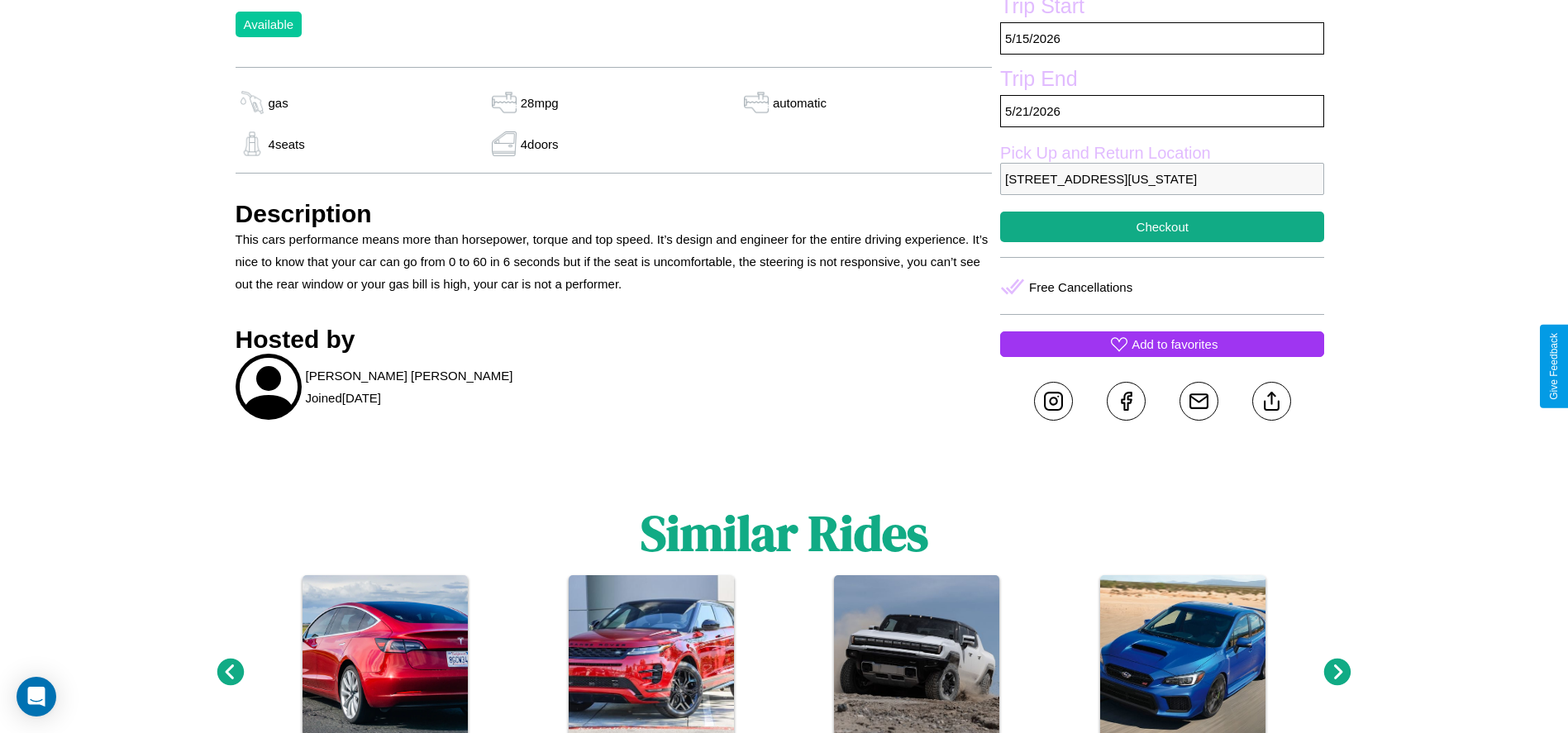
click at [1163, 355] on p "Add to favorites" at bounding box center [1175, 344] width 86 height 23
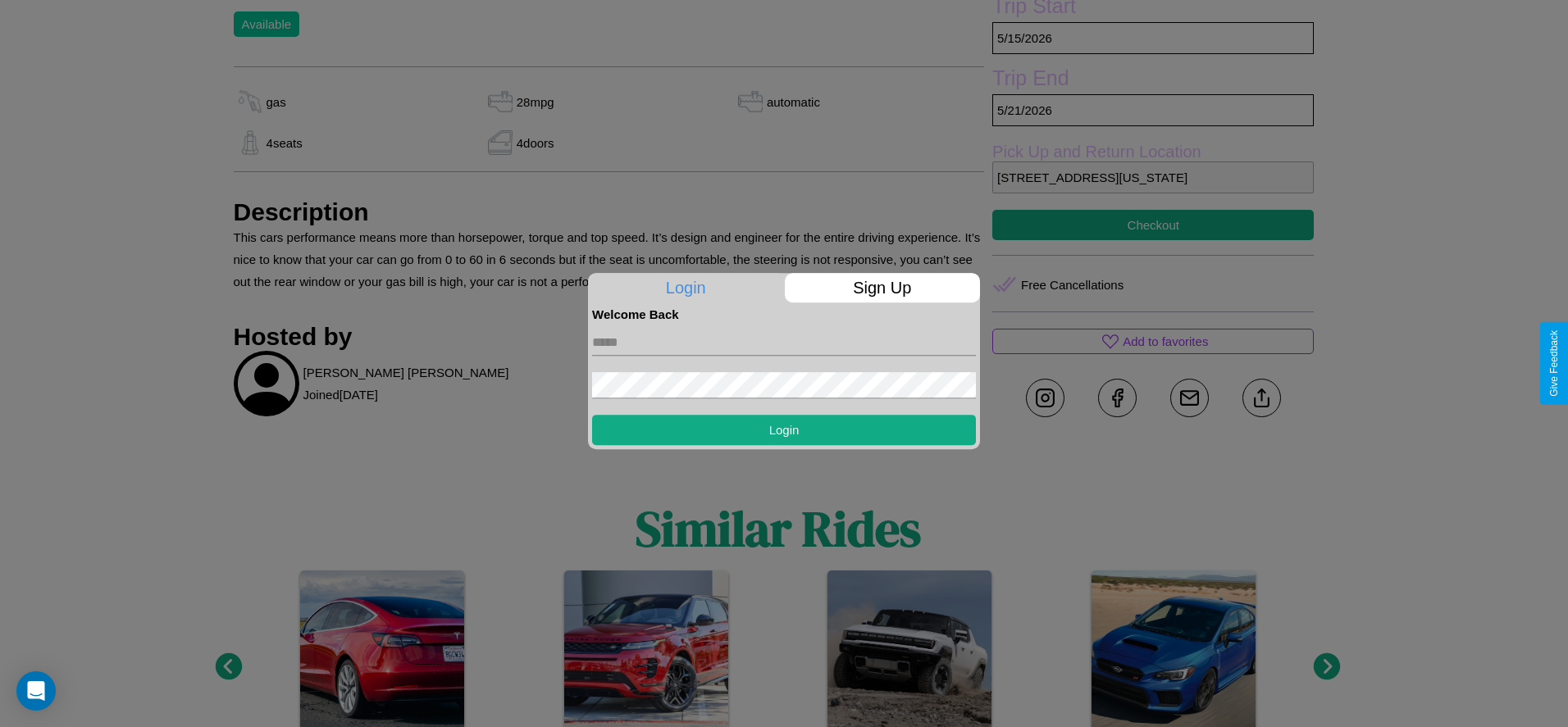
click at [881, 287] on p "Sign Up" at bounding box center [882, 287] width 196 height 30
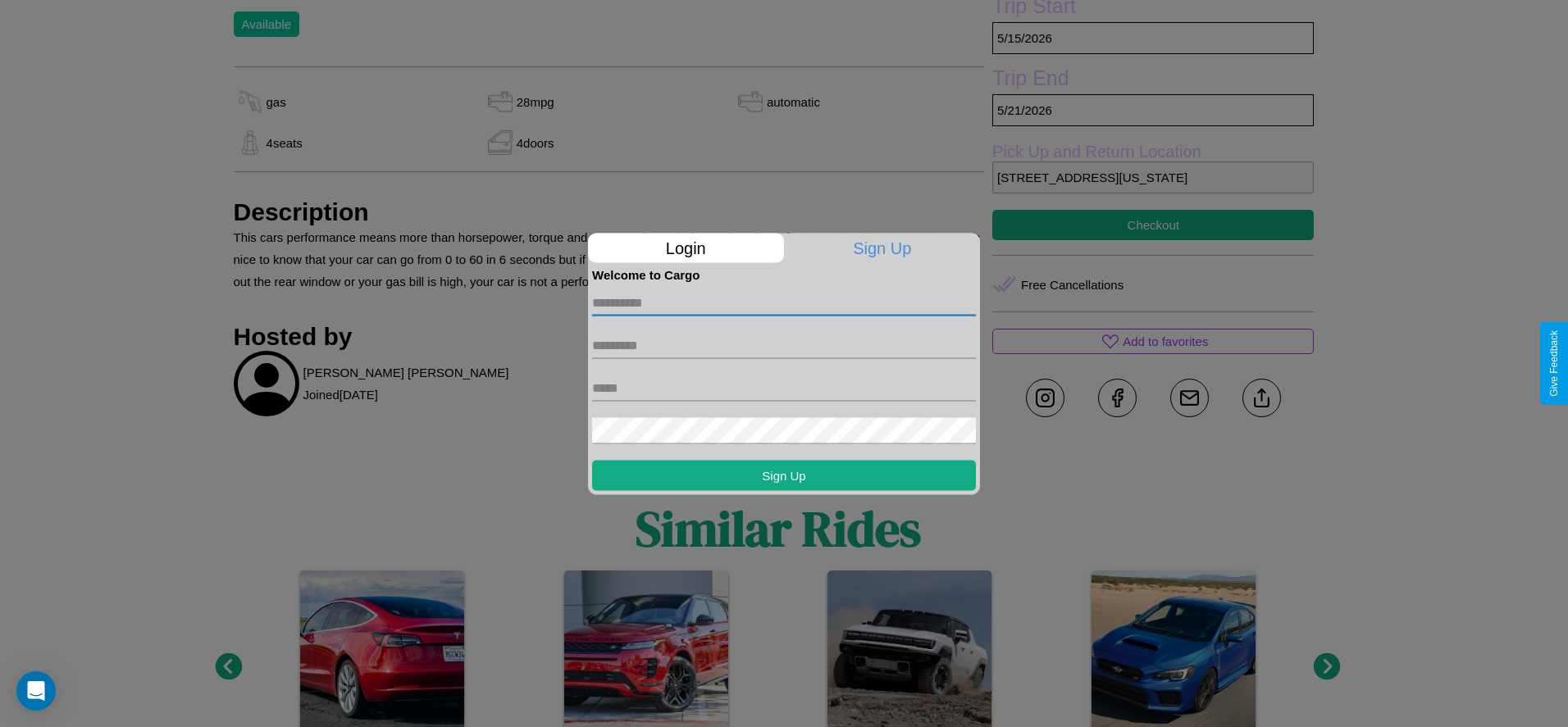
click at [784, 303] on input "text" at bounding box center [784, 302] width 384 height 26
type input "******"
click at [784, 345] on input "text" at bounding box center [784, 345] width 384 height 26
type input "******"
click at [784, 387] on input "text" at bounding box center [784, 387] width 384 height 26
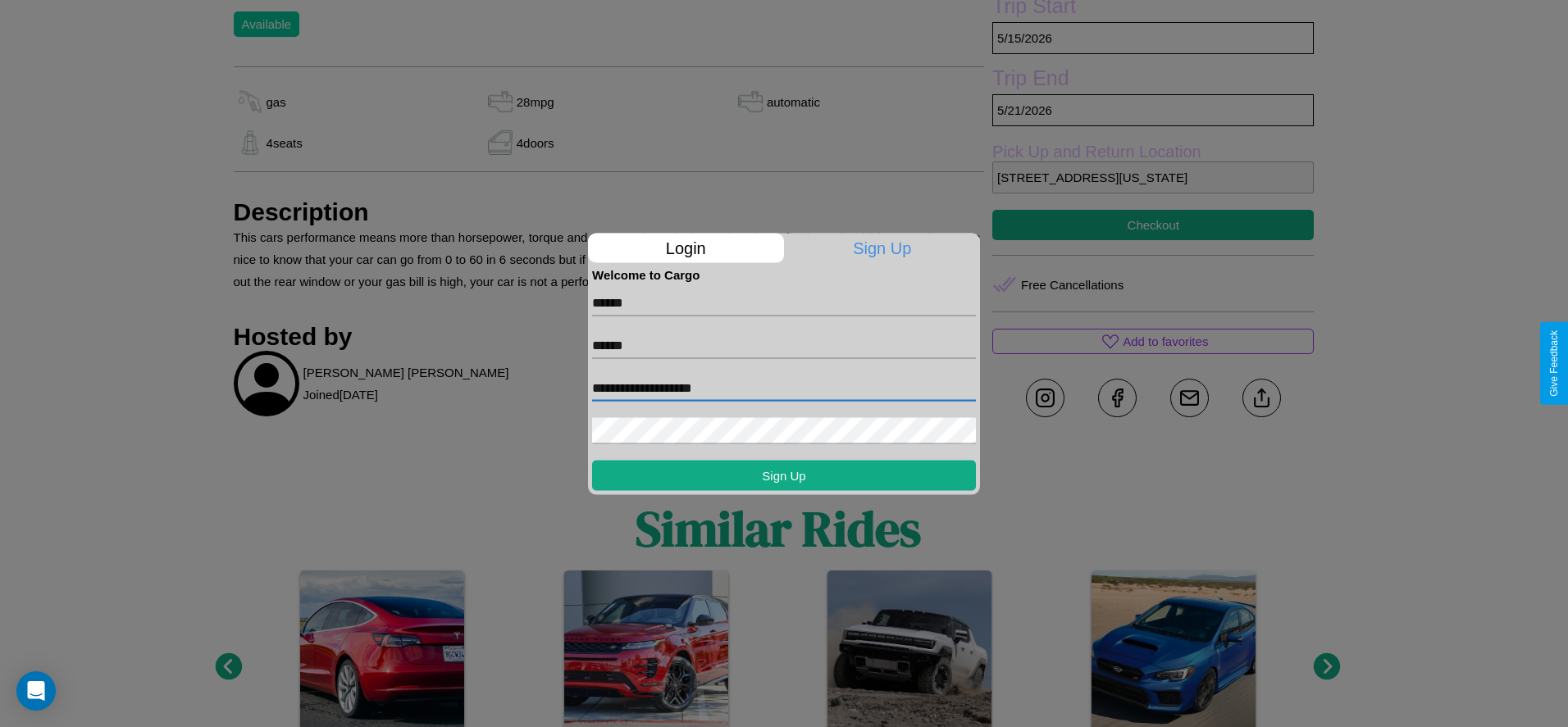
type input "**********"
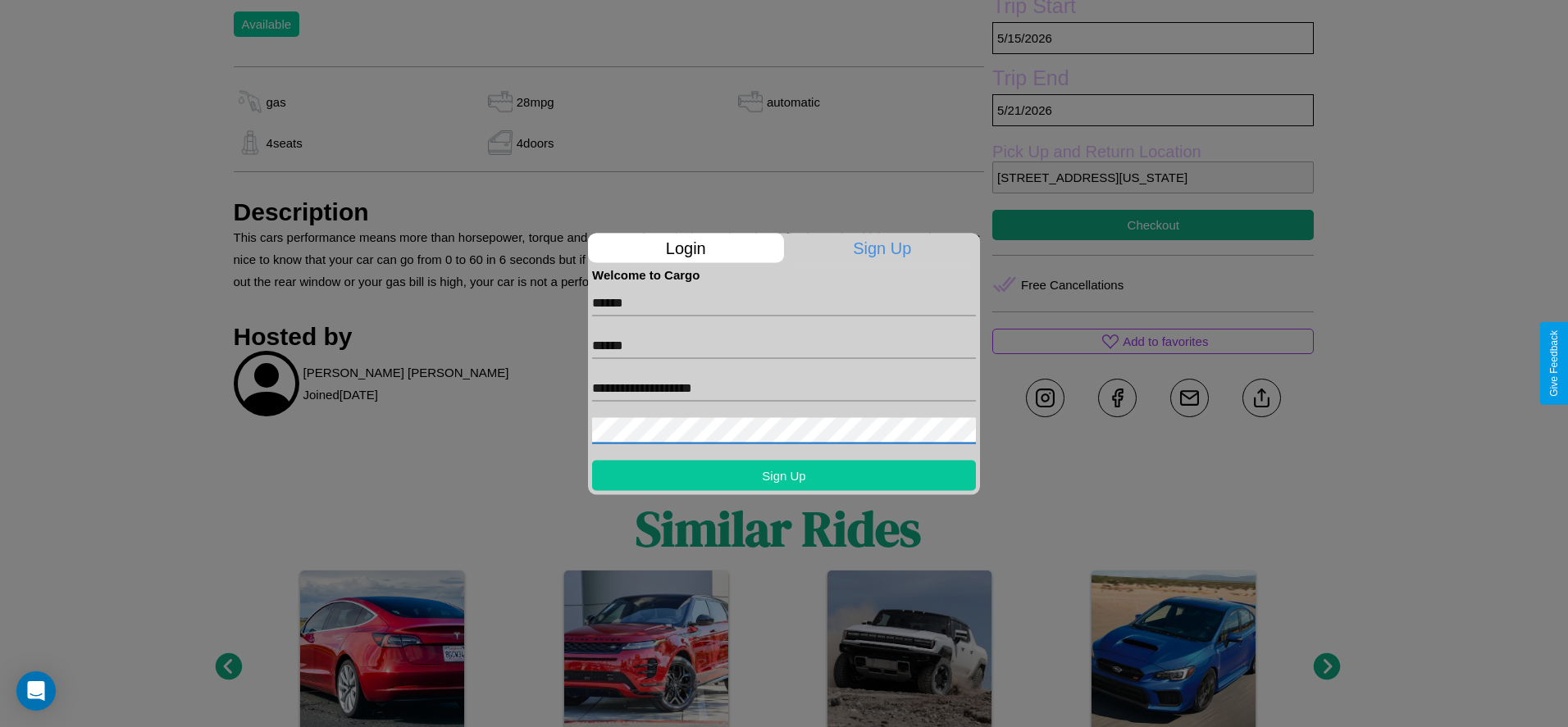
click at [784, 475] on button "Sign Up" at bounding box center [784, 476] width 384 height 31
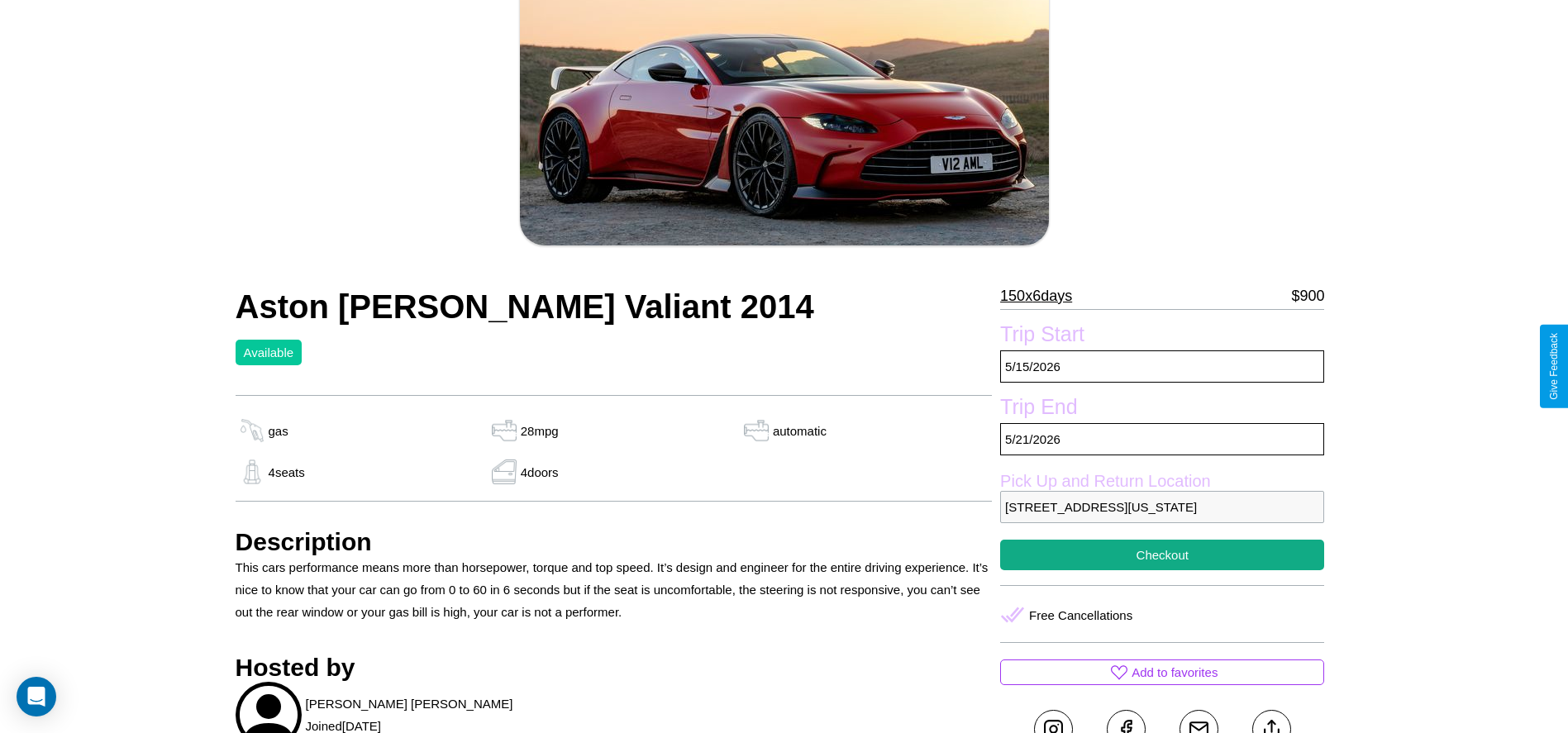
scroll to position [0, 0]
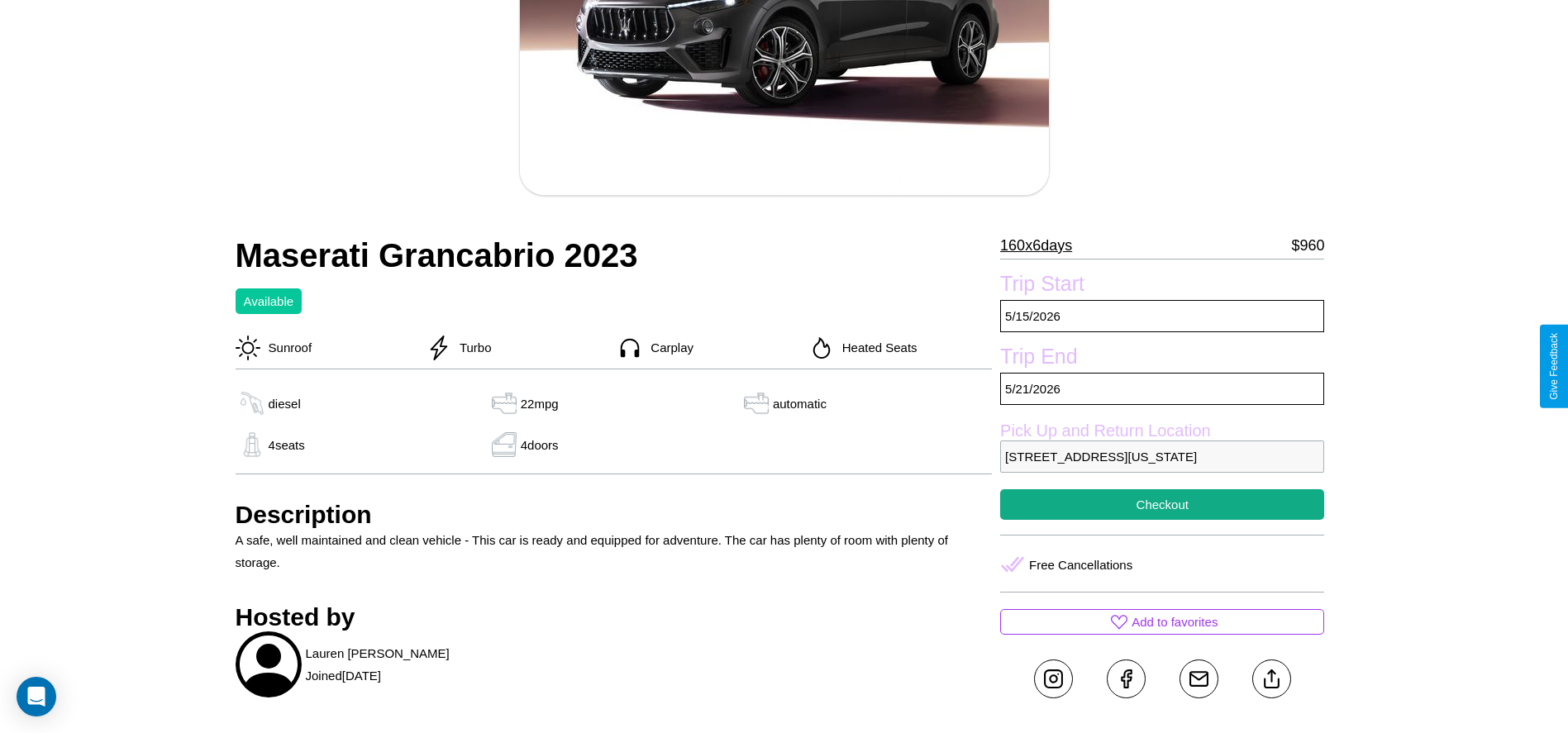
scroll to position [389, 0]
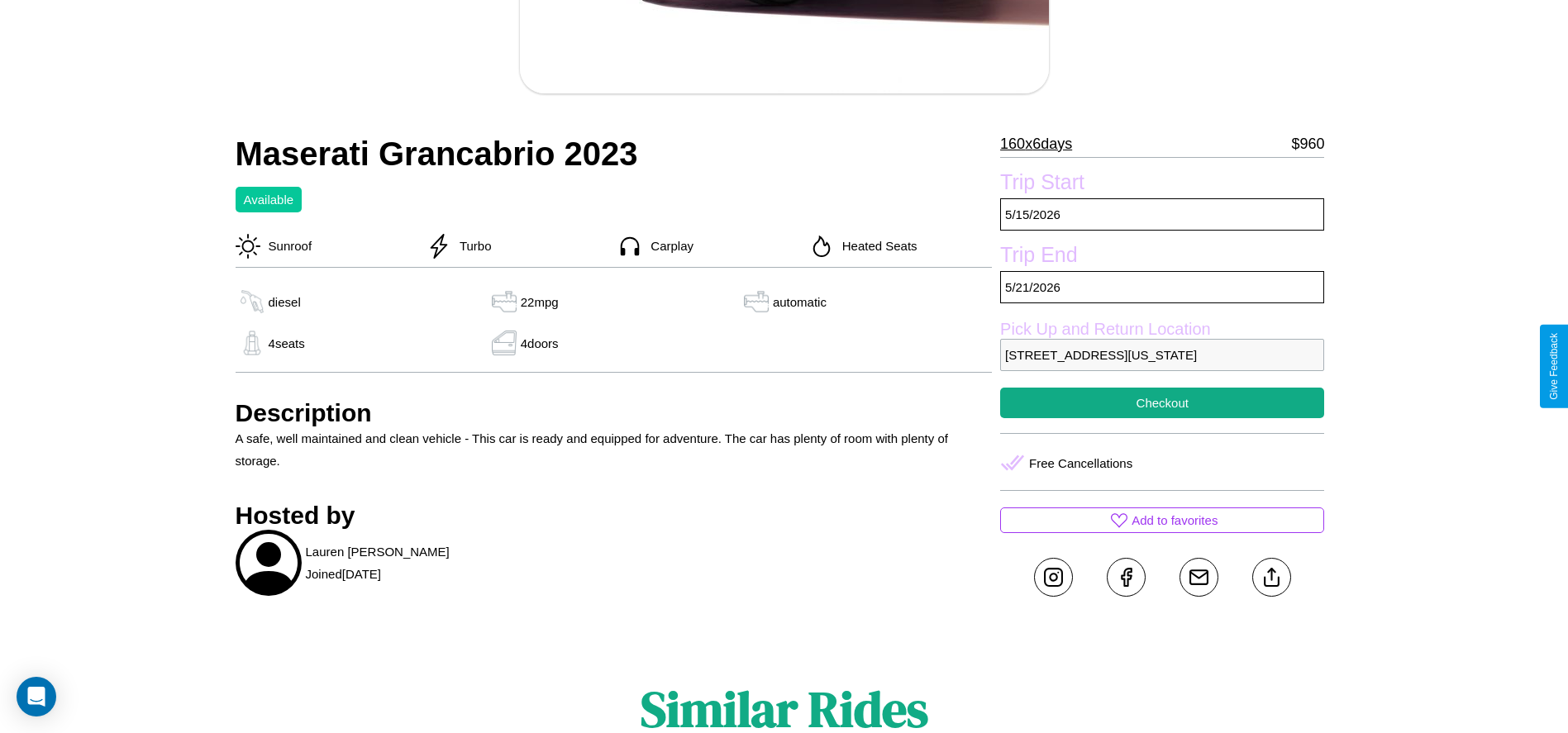
click at [1163, 366] on p "8641 First Street Philadelphia Pennsylvania 60361 United States" at bounding box center [1162, 354] width 324 height 32
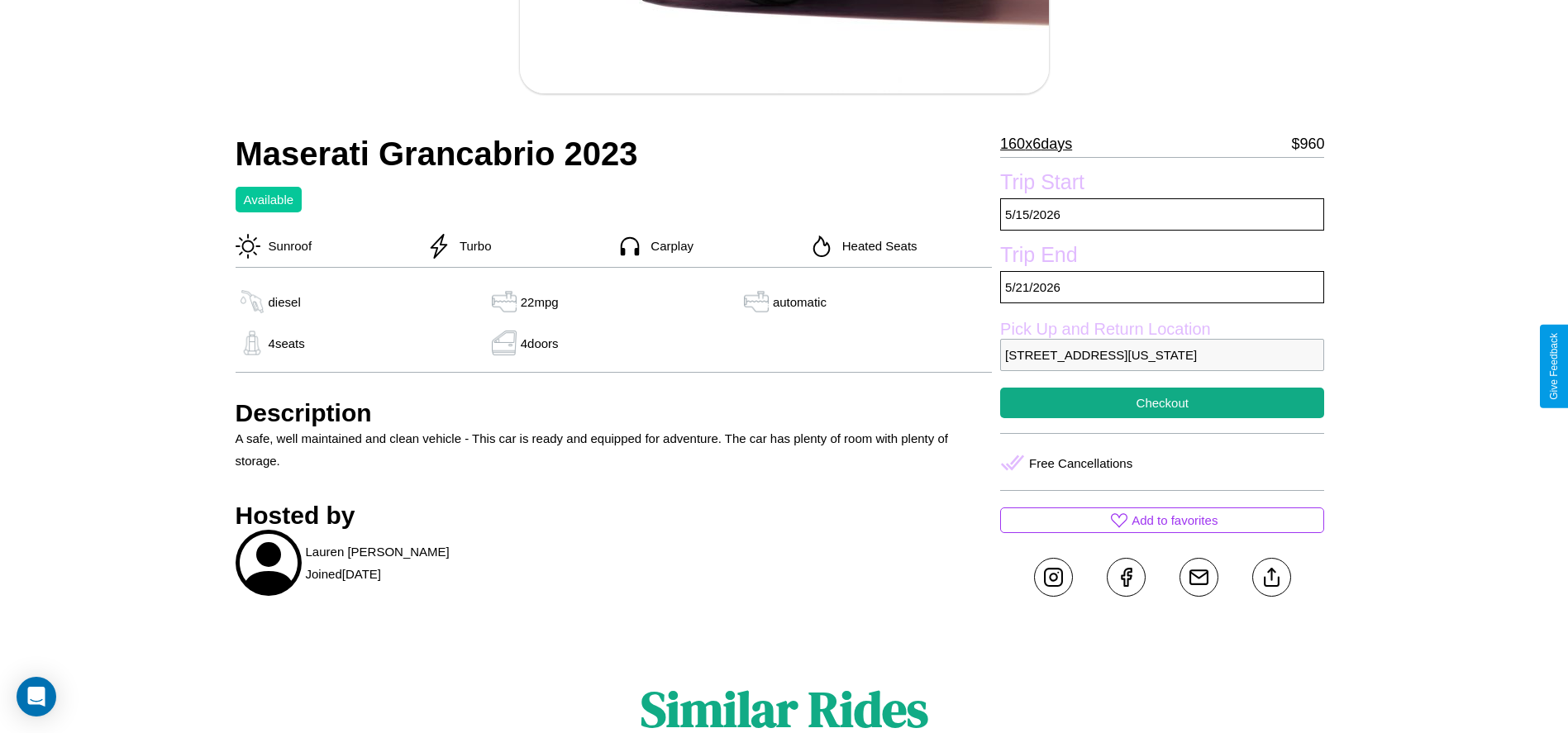
click at [1163, 366] on p "8641 First Street Philadelphia Pennsylvania 60361 United States" at bounding box center [1162, 354] width 324 height 32
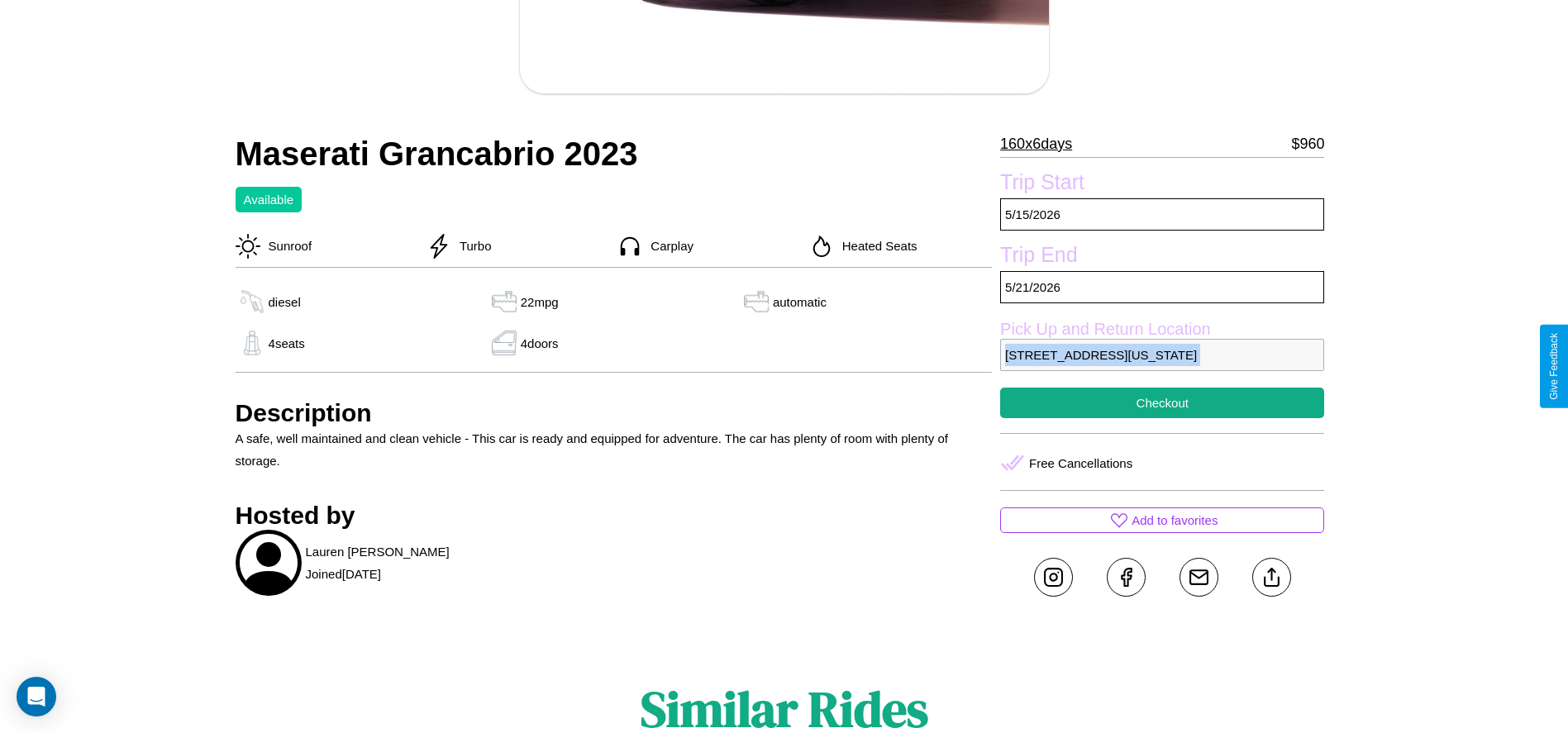
click at [1163, 366] on p "8641 First Street Philadelphia Pennsylvania 60361 United States" at bounding box center [1162, 354] width 324 height 32
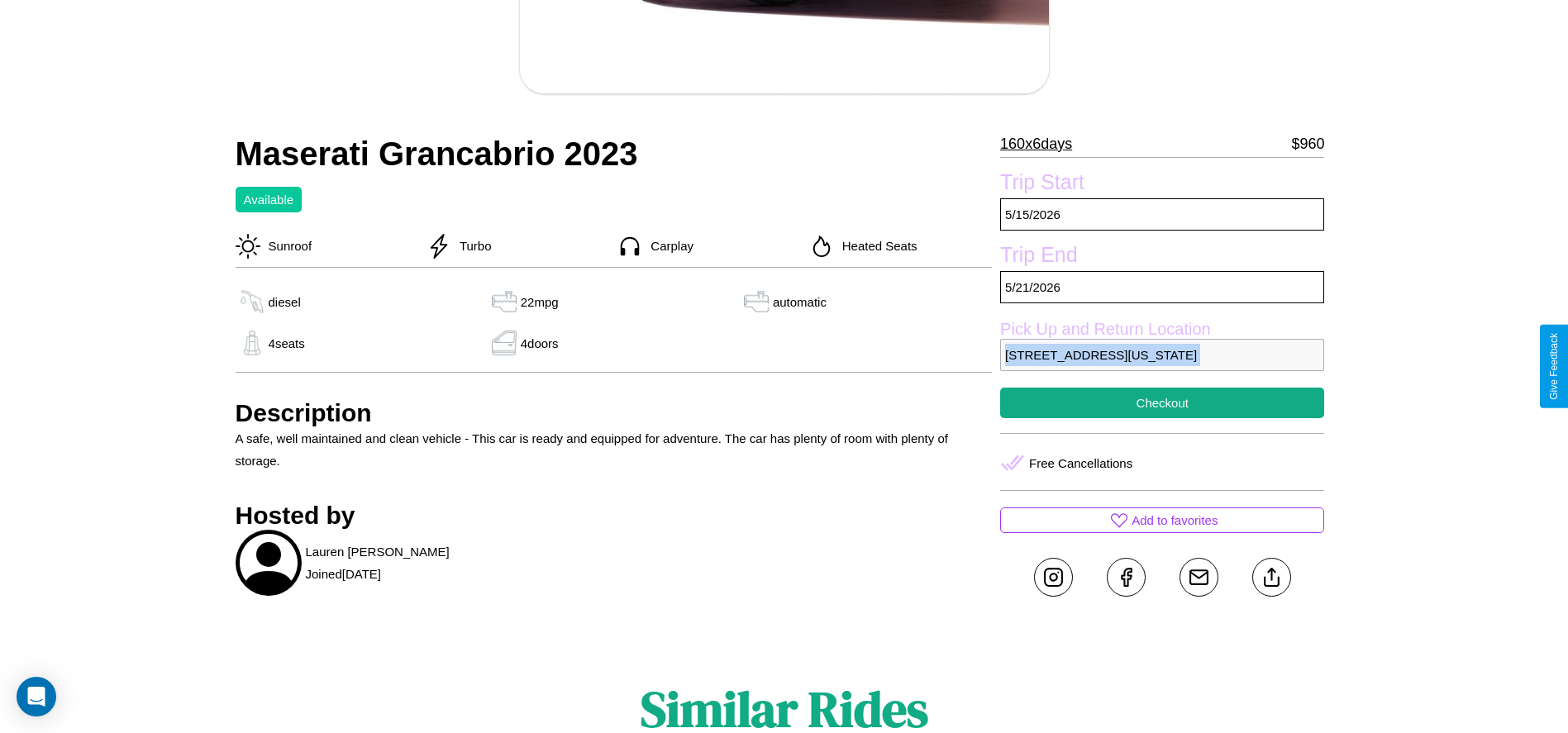
click at [1163, 366] on p "8641 First Street Philadelphia Pennsylvania 60361 United States" at bounding box center [1162, 354] width 324 height 32
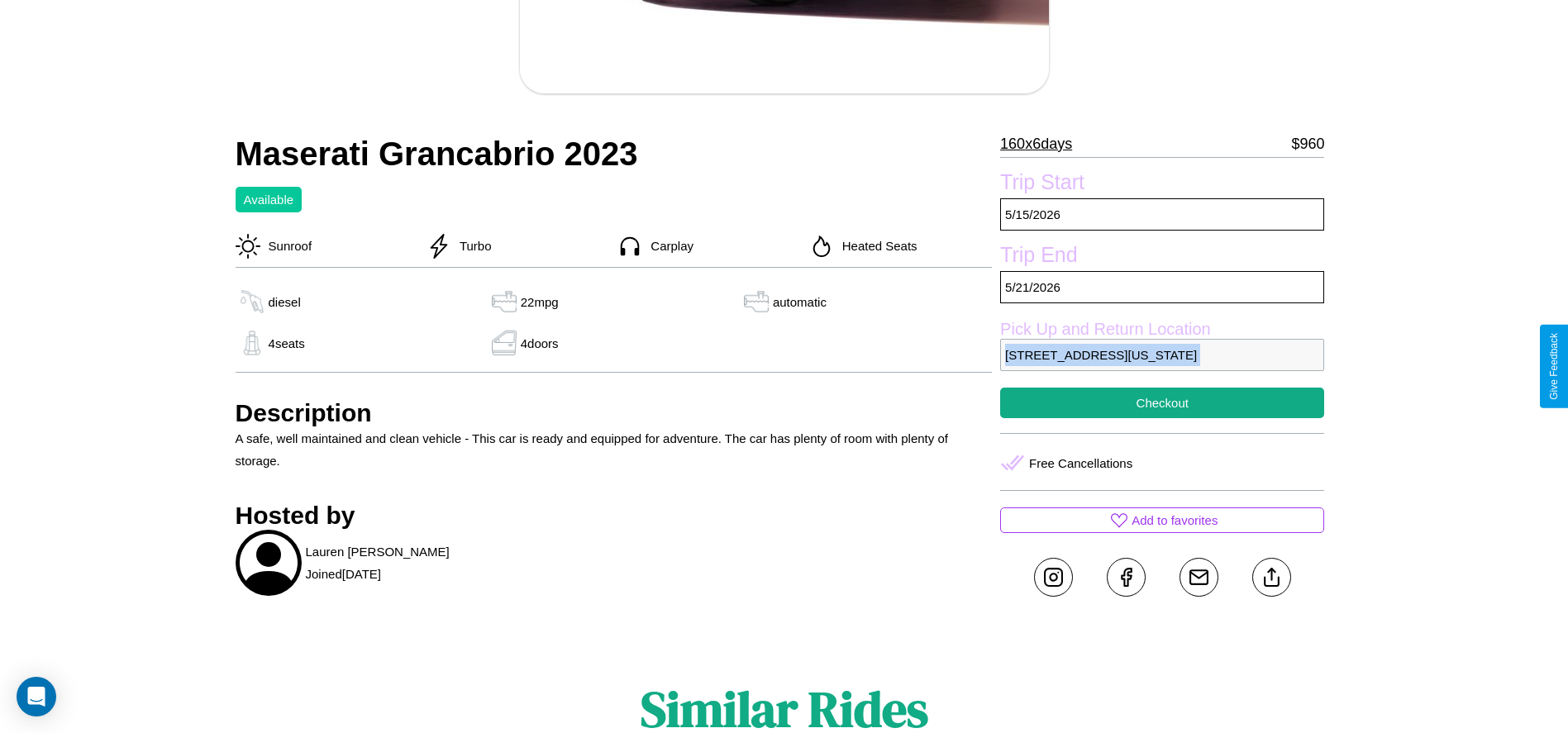
click at [1163, 366] on p "8641 First Street Philadelphia Pennsylvania 60361 United States" at bounding box center [1162, 354] width 324 height 32
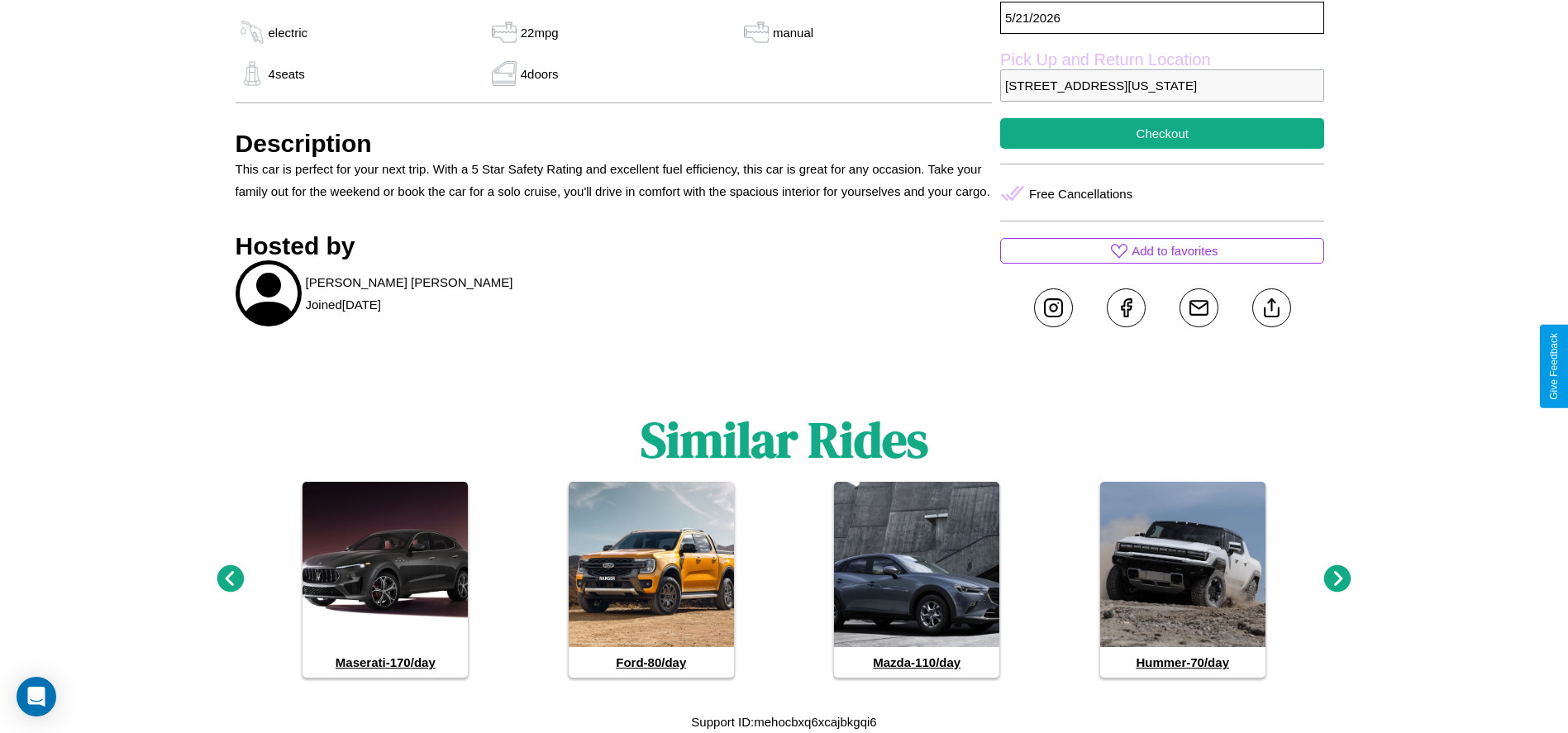
scroll to position [768, 0]
click at [1337, 579] on icon at bounding box center [1338, 579] width 27 height 27
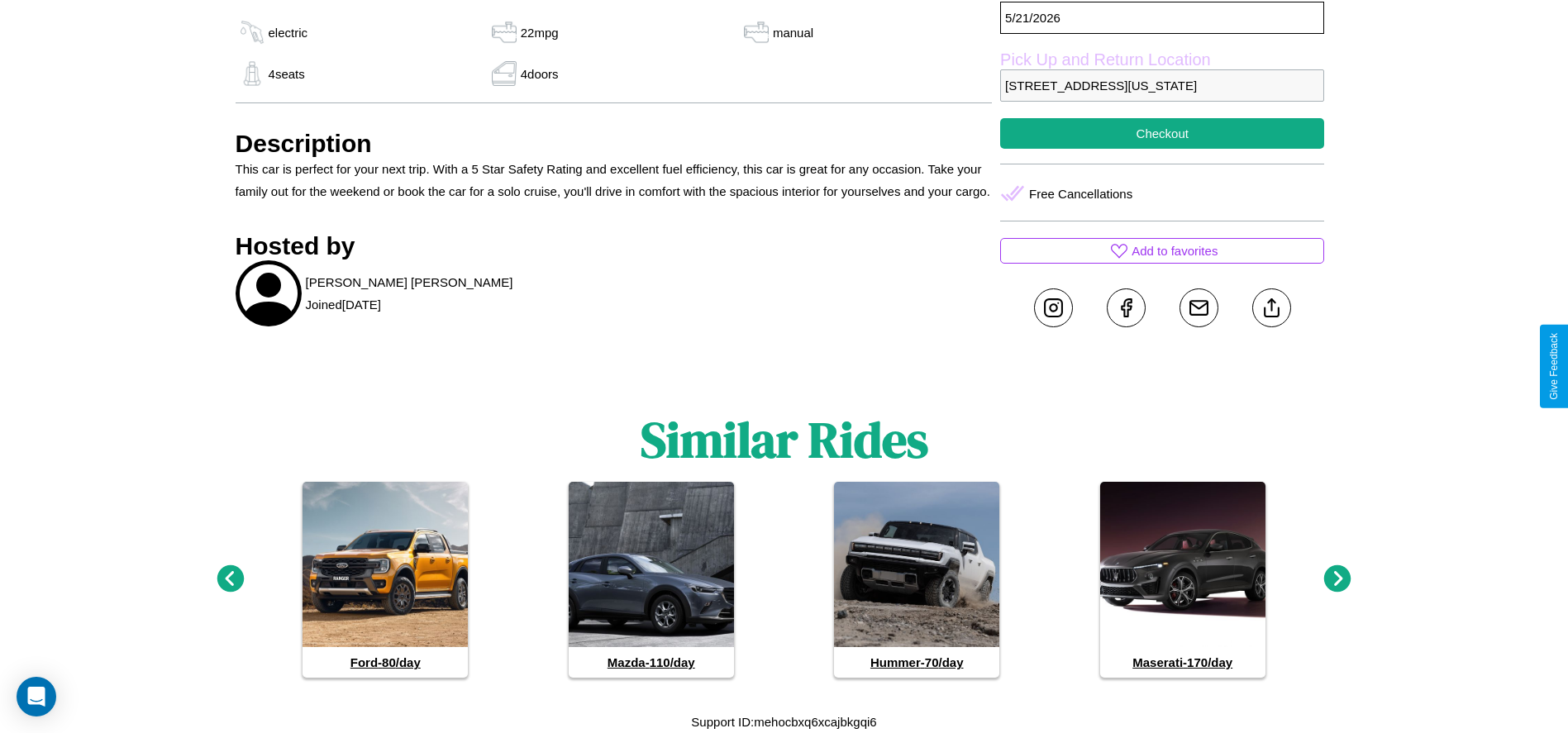
click at [1337, 579] on icon at bounding box center [1338, 579] width 27 height 27
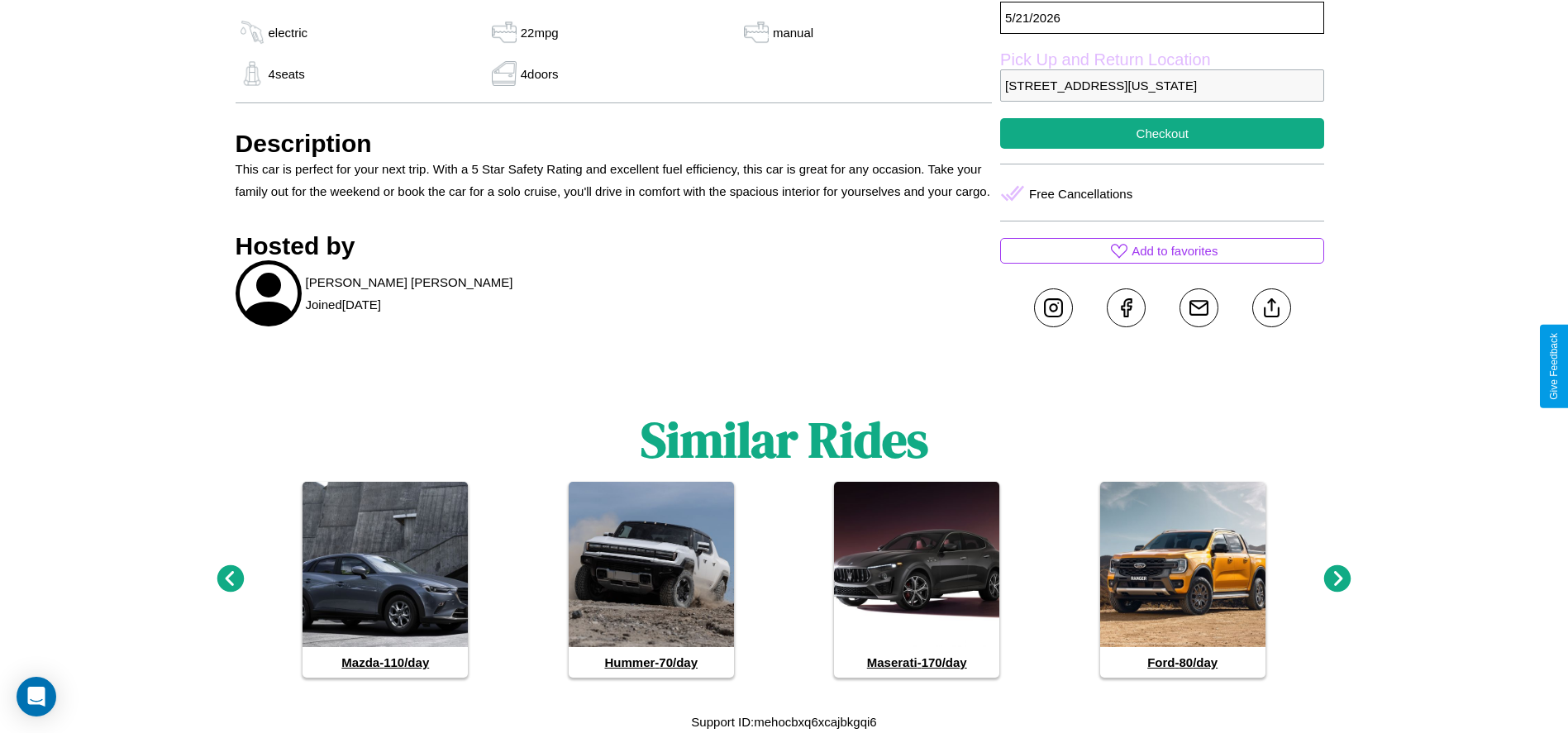
click at [1337, 579] on icon at bounding box center [1338, 579] width 27 height 27
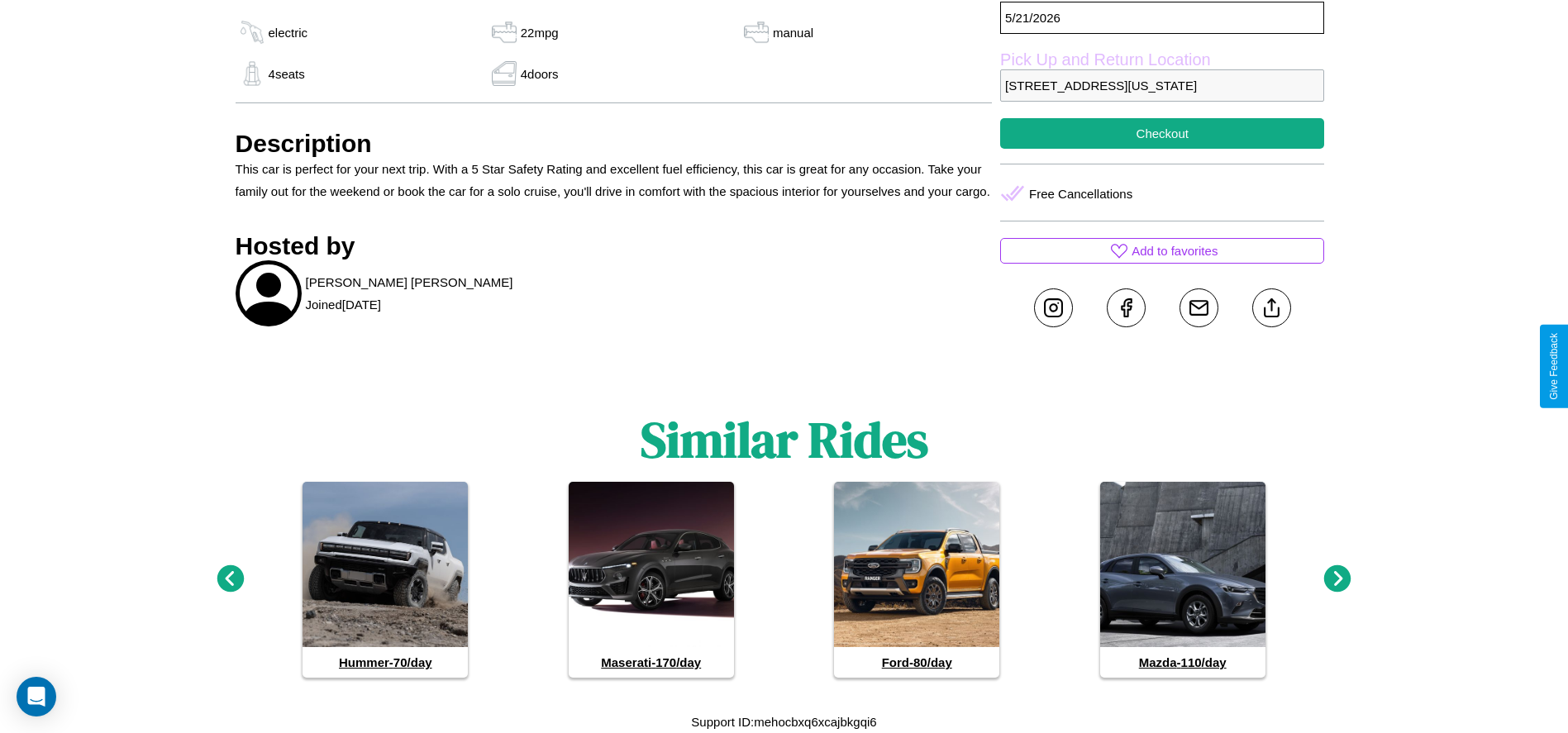
scroll to position [710, 0]
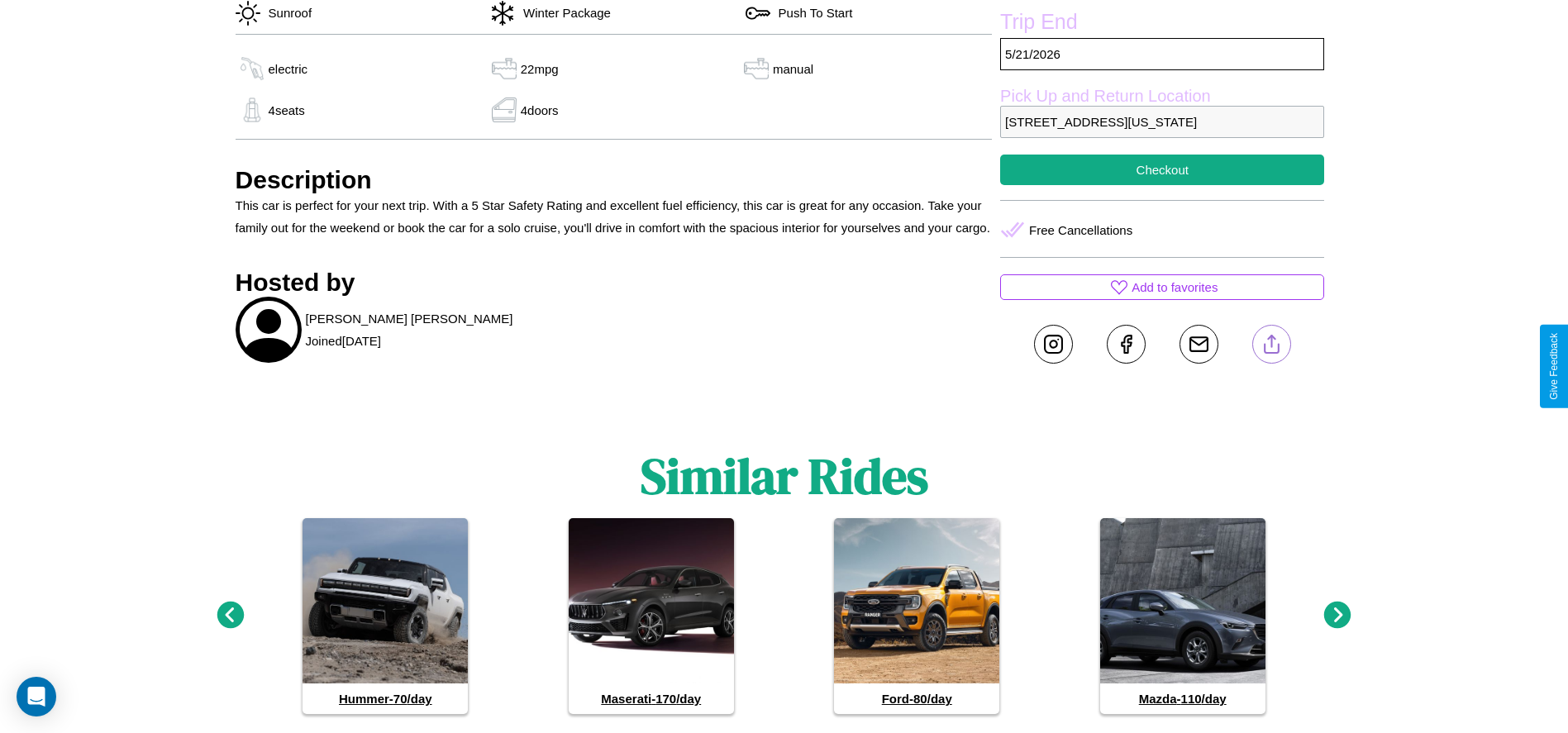
click at [1272, 347] on line at bounding box center [1272, 341] width 0 height 12
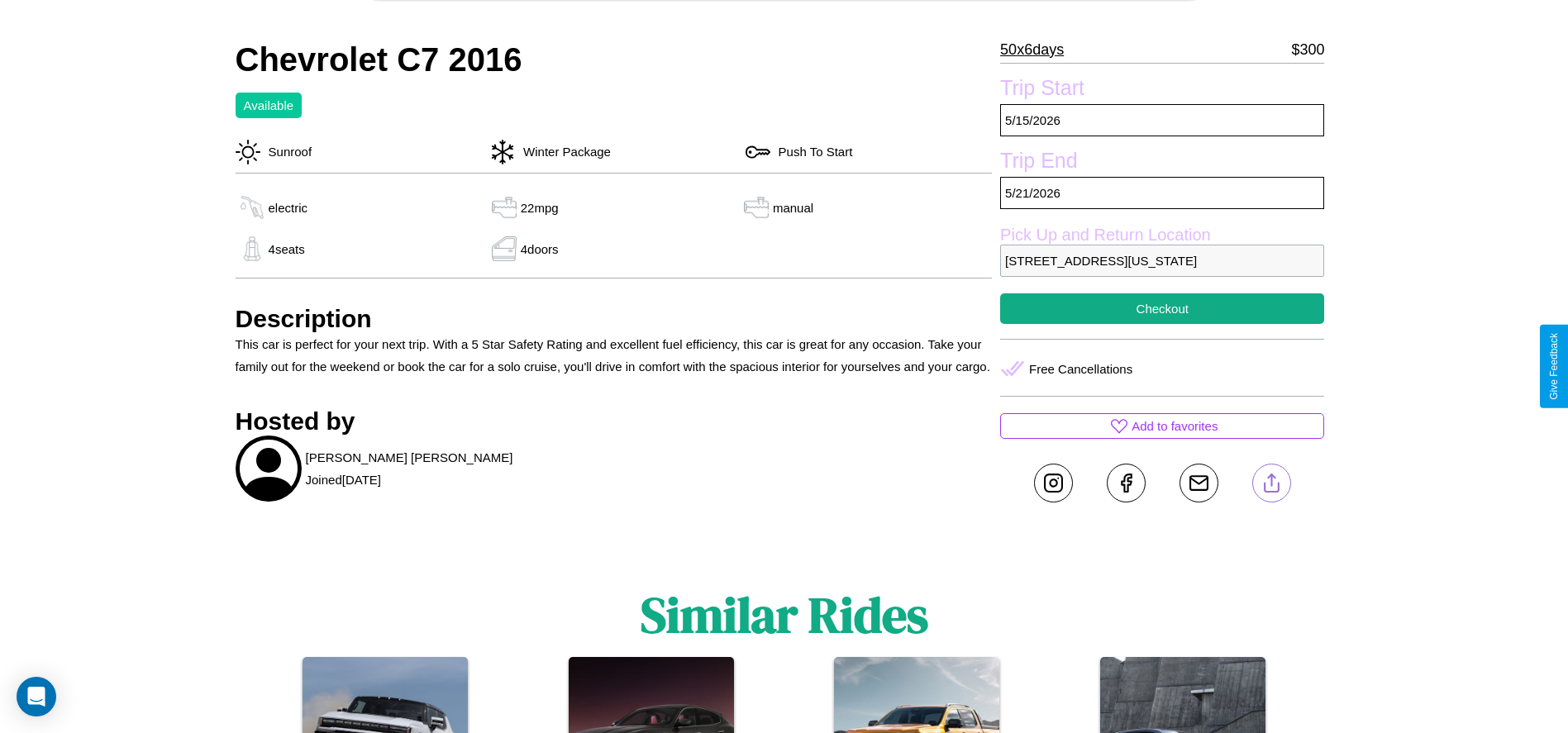
scroll to position [536, 0]
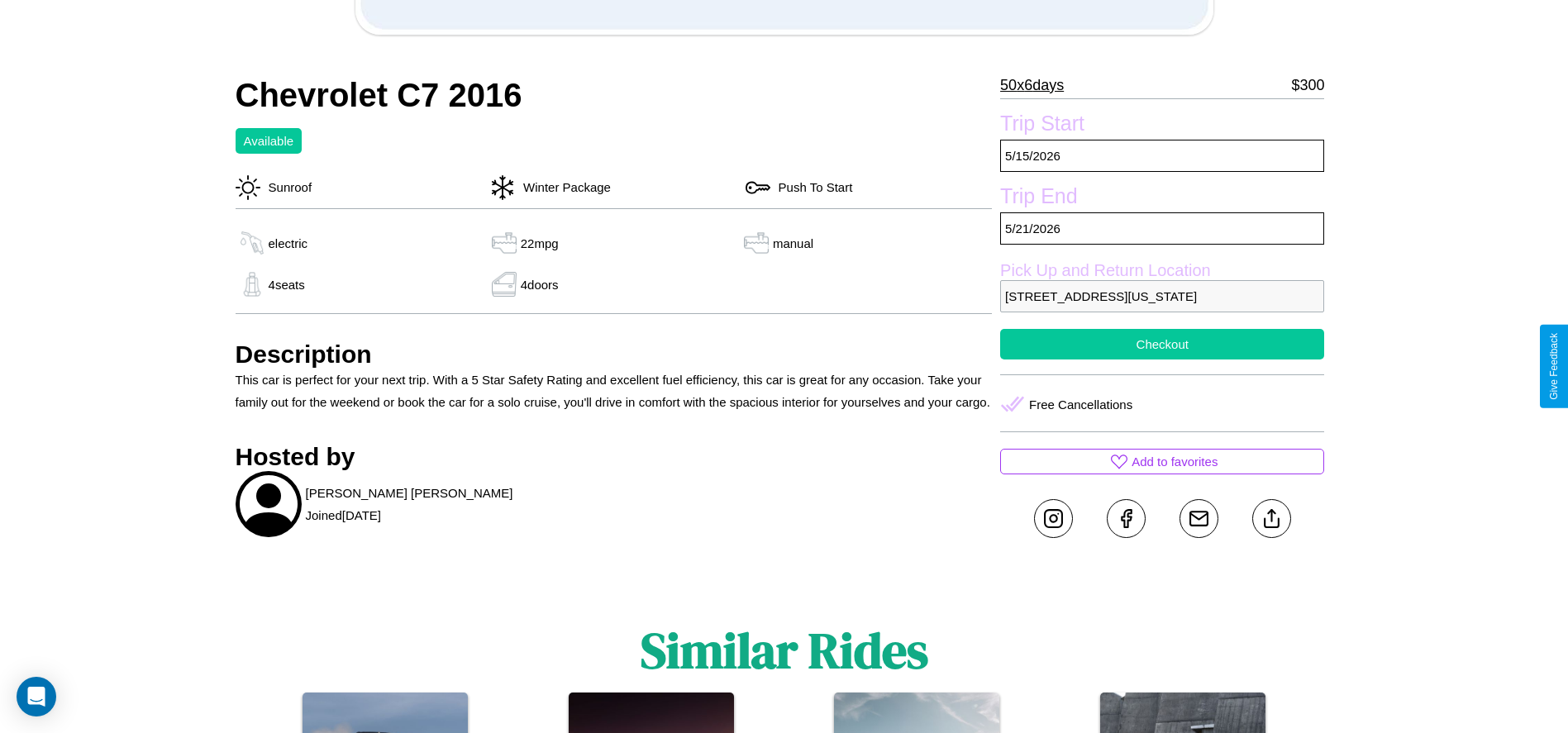
click at [1163, 360] on button "Checkout" at bounding box center [1162, 344] width 324 height 31
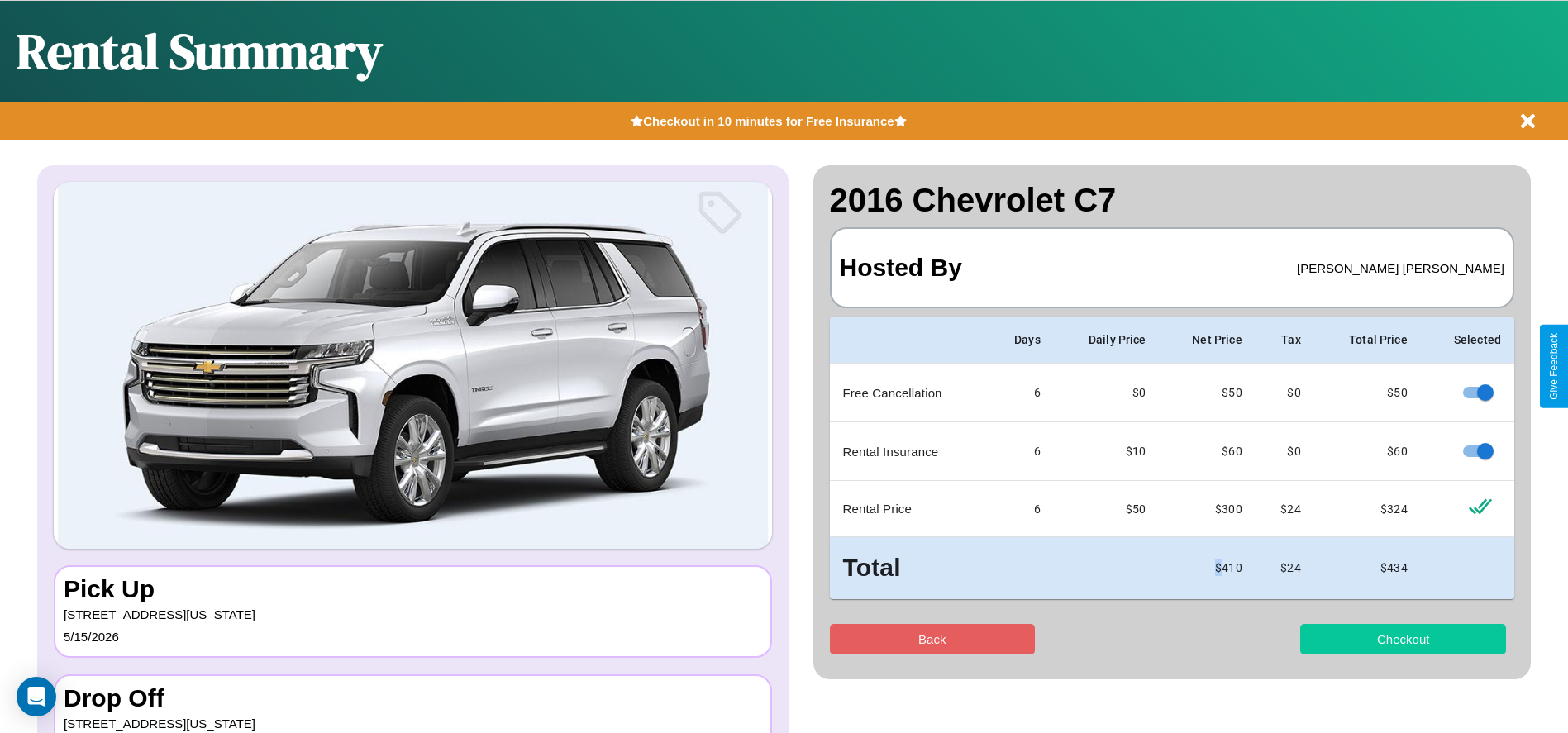
click at [1403, 639] on button "Checkout" at bounding box center [1403, 639] width 206 height 31
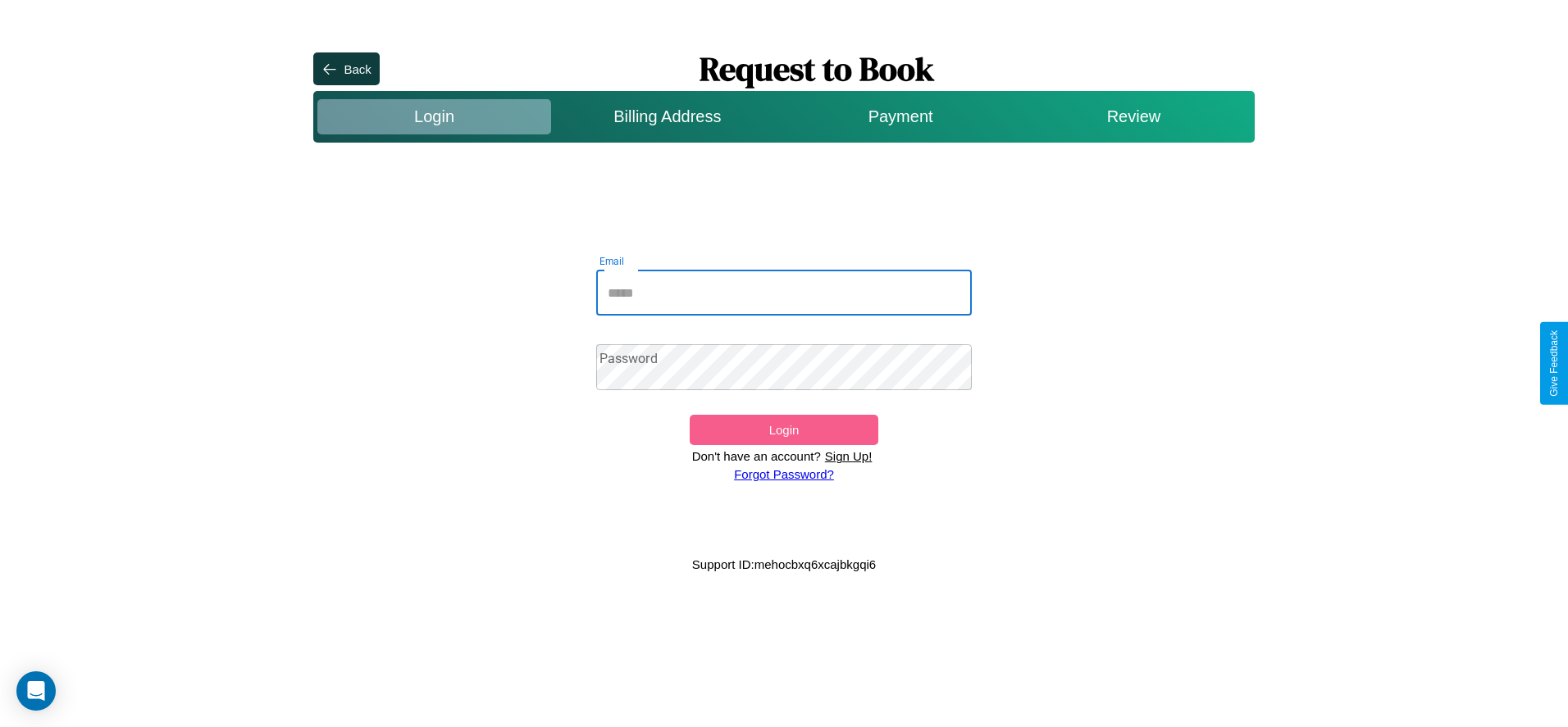
click at [784, 293] on input "Email" at bounding box center [785, 292] width 377 height 46
type input "**********"
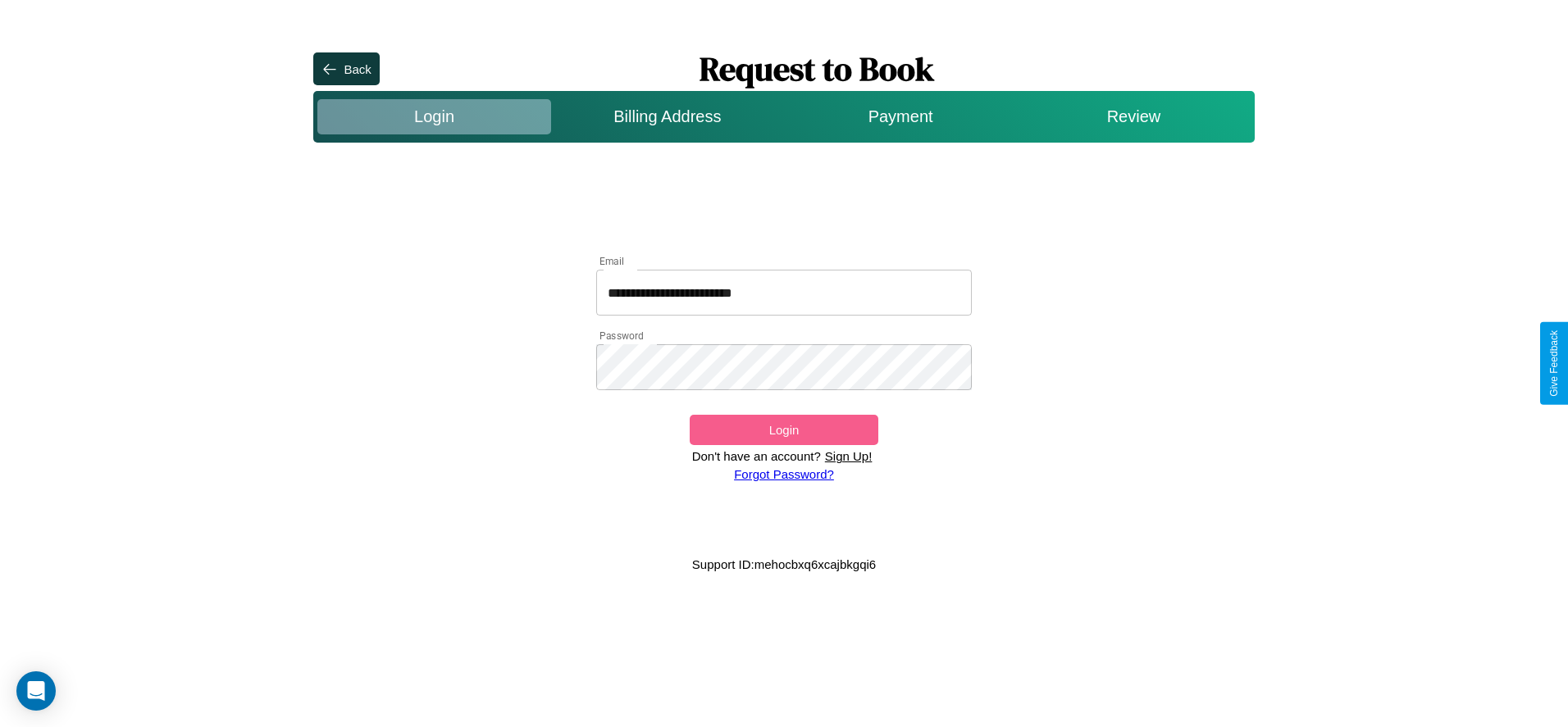
click at [783, 430] on button "Login" at bounding box center [783, 430] width 187 height 31
